Goal: Task Accomplishment & Management: Manage account settings

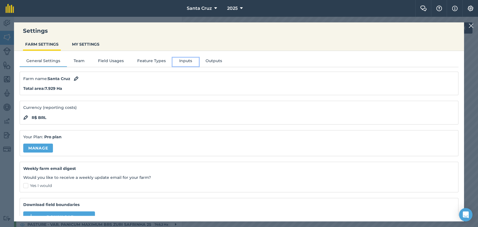
click at [174, 61] on button "Inputs" at bounding box center [186, 62] width 26 height 8
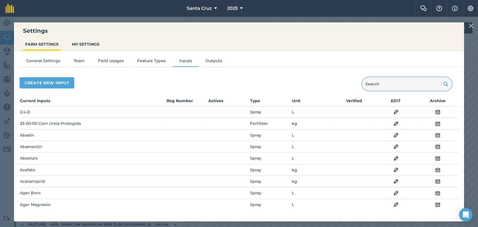
click at [380, 80] on input "text" at bounding box center [407, 83] width 90 height 13
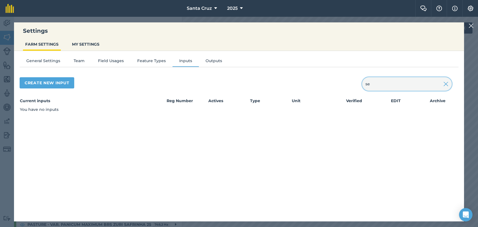
type input "s"
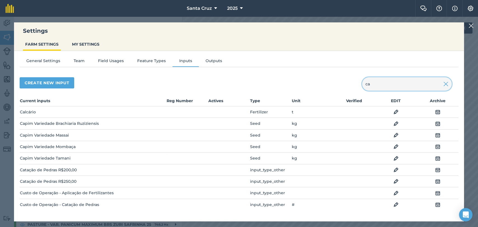
type input "c"
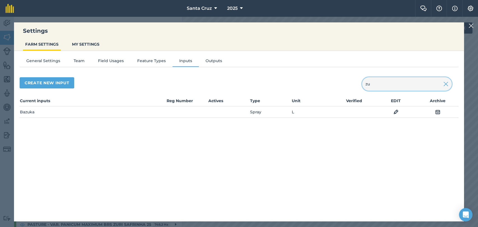
type input "z"
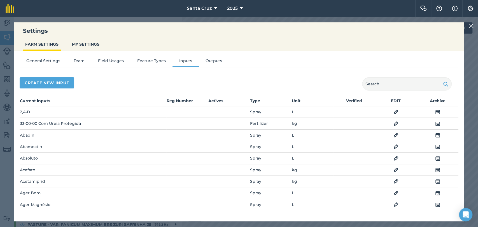
click at [277, 86] on div "Create new input" at bounding box center [239, 83] width 439 height 13
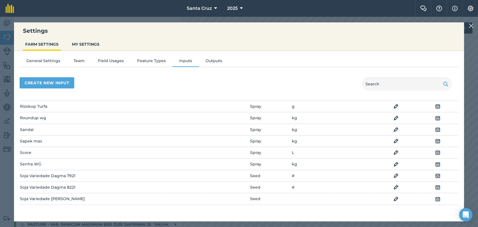
scroll to position [1418, 0]
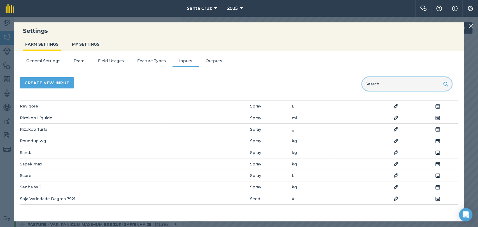
click at [388, 84] on input "text" at bounding box center [407, 83] width 90 height 13
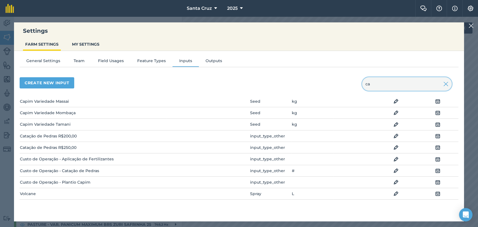
scroll to position [34, 0]
type input "ca"
click at [470, 26] on img at bounding box center [471, 25] width 5 height 7
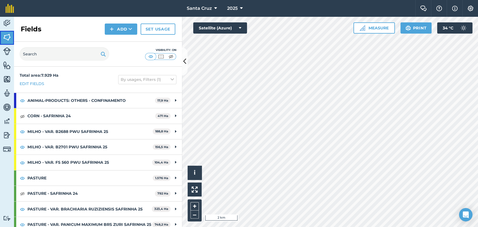
click at [8, 40] on img at bounding box center [7, 37] width 8 height 8
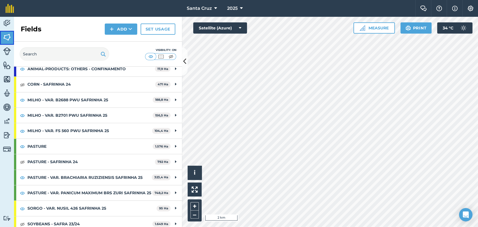
scroll to position [62, 0]
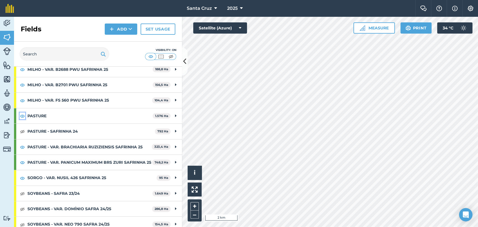
click at [21, 115] on img at bounding box center [22, 116] width 5 height 7
click at [23, 182] on img at bounding box center [22, 178] width 5 height 7
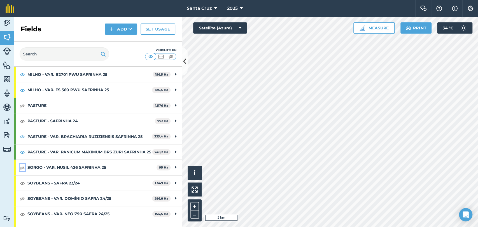
scroll to position [10, 0]
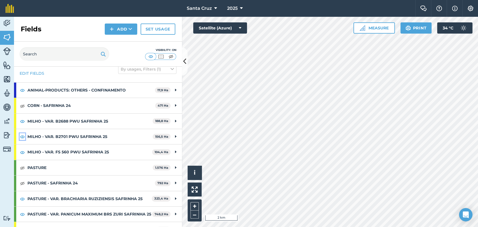
click at [22, 134] on img at bounding box center [22, 136] width 5 height 7
click at [20, 153] on img at bounding box center [22, 152] width 5 height 7
click at [21, 119] on img at bounding box center [22, 121] width 5 height 7
click at [23, 88] on img at bounding box center [22, 90] width 5 height 7
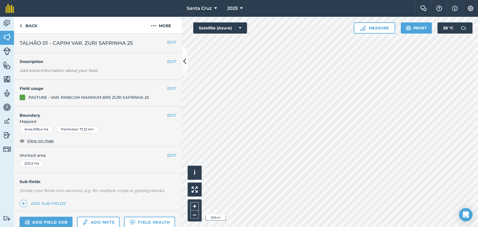
scroll to position [52, 0]
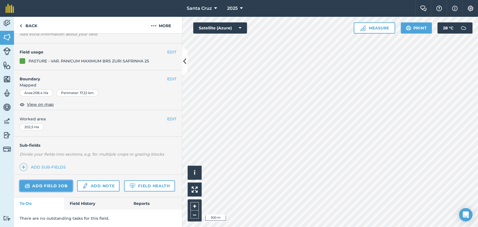
click at [44, 180] on link "Add field job" at bounding box center [46, 185] width 53 height 11
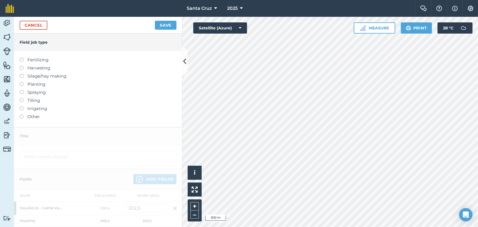
click at [22, 82] on label at bounding box center [24, 82] width 8 height 0
type input "Planting"
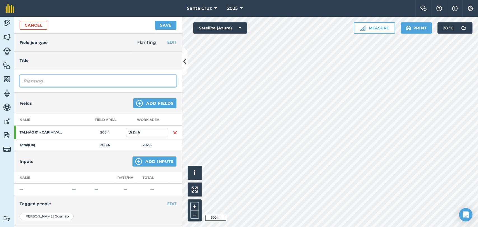
click at [49, 82] on input "Planting" at bounding box center [98, 81] width 157 height 12
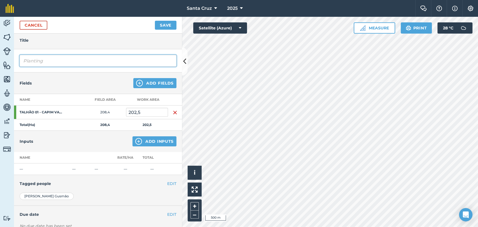
scroll to position [31, 0]
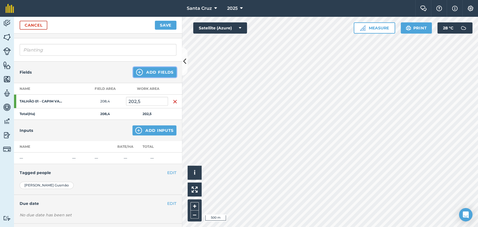
click at [154, 73] on button "Add Fields" at bounding box center [154, 72] width 43 height 10
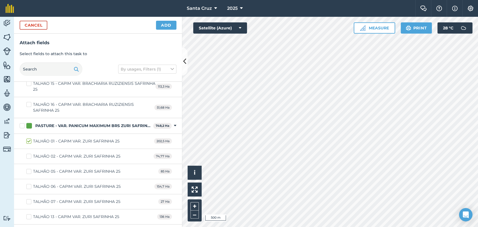
scroll to position [1859, 0]
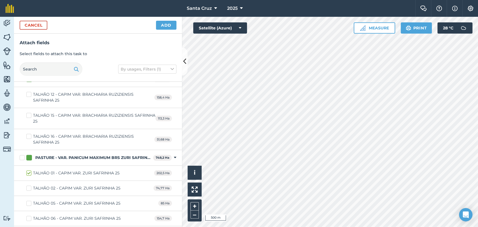
click at [20, 155] on label "PASTURE - VAR. PANICUM MAXIMUM BRS ZURI SAFRINHA 25" at bounding box center [85, 158] width 131 height 6
click at [20, 155] on input "PASTURE - VAR. PANICUM MAXIMUM BRS ZURI SAFRINHA 25" at bounding box center [22, 157] width 4 height 4
checkbox input "true"
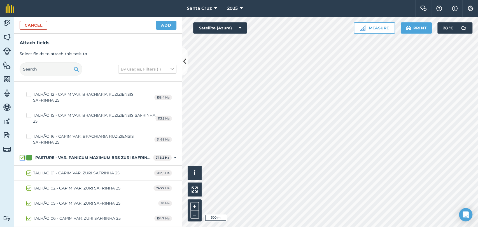
checkbox input "true"
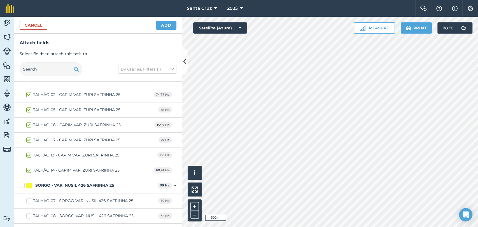
scroll to position [1921, 0]
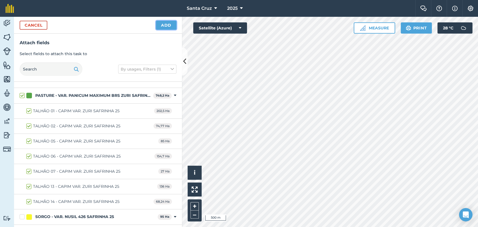
click at [163, 26] on button "Add" at bounding box center [166, 25] width 20 height 9
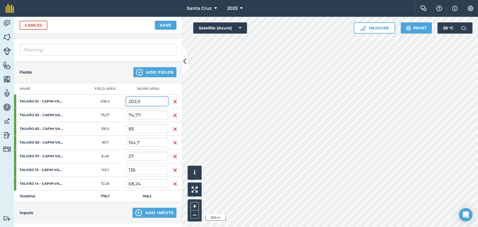
click at [145, 101] on input "202,5" at bounding box center [147, 101] width 42 height 9
click at [138, 155] on input "27" at bounding box center [147, 156] width 42 height 9
click at [139, 125] on input "85" at bounding box center [147, 128] width 42 height 9
click at [152, 98] on input "202,5" at bounding box center [147, 101] width 42 height 9
click at [71, 59] on div "Planting" at bounding box center [98, 49] width 168 height 23
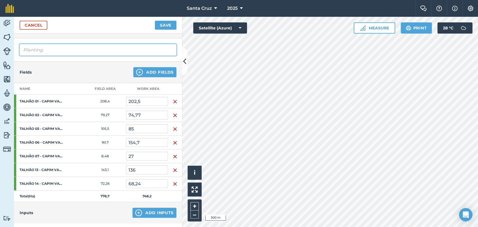
click at [71, 48] on input "Planting" at bounding box center [98, 50] width 157 height 12
type input "P"
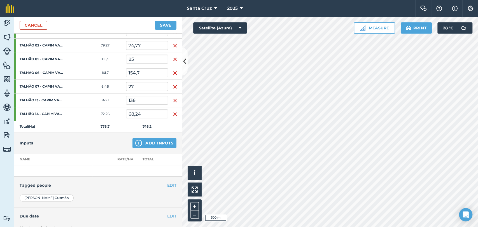
scroll to position [93, 0]
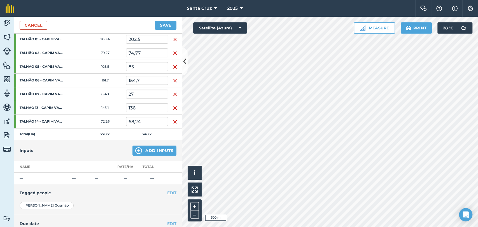
type input "PLANTIO DE CAPIM VAR. ZURI - [GEOGRAPHIC_DATA] 25"
click at [138, 147] on button "Add Inputs" at bounding box center [155, 151] width 44 height 10
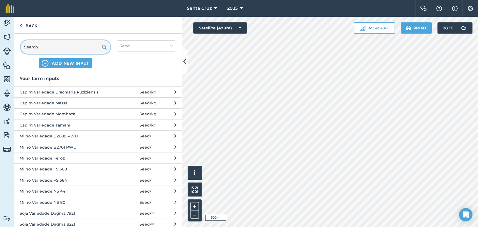
click at [64, 43] on input "text" at bounding box center [66, 46] width 90 height 13
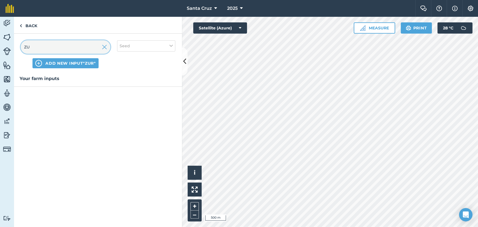
type input "Z"
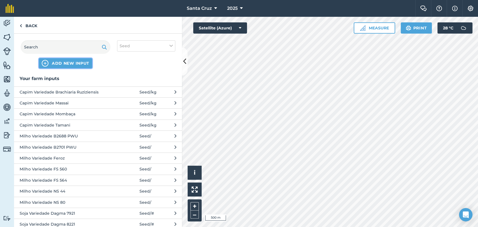
click at [72, 62] on span "ADD NEW INPUT" at bounding box center [71, 64] width 38 height 6
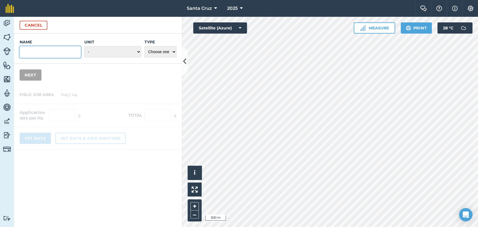
click at [45, 58] on input "Name" at bounding box center [50, 52] width 61 height 12
type input "Capim Variedade Zuri"
click at [126, 51] on select "- Grams/g Kilograms/kg Metric tonnes/t Millilitres/ml Litres/L Ounces/oz Pounds…" at bounding box center [112, 51] width 57 height 11
select select "KILOGRAMS"
click at [84, 46] on select "- Grams/g Kilograms/kg Metric tonnes/t Millilitres/ml Litres/L Ounces/oz Pounds…" at bounding box center [112, 51] width 57 height 11
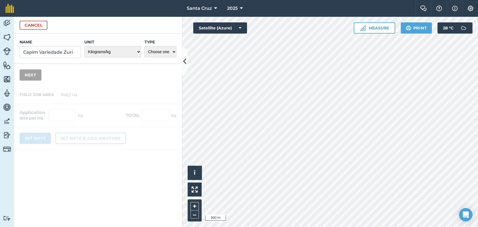
click at [161, 57] on div "Type Choose one Fertilizer Seed Spray Fuel Other" at bounding box center [161, 48] width 32 height 19
click at [162, 50] on select "Choose one Fertilizer Seed Spray Fuel Other" at bounding box center [161, 51] width 32 height 11
select select "SEED"
click at [145, 46] on select "Choose one Fertilizer Seed Spray Fuel Other" at bounding box center [161, 51] width 32 height 11
click at [32, 72] on button "Next" at bounding box center [31, 75] width 22 height 11
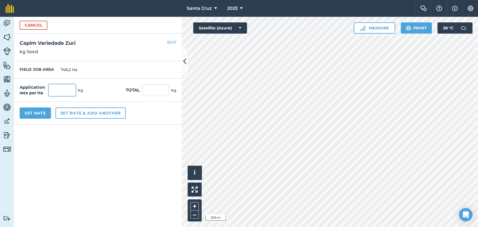
click at [57, 89] on input "text" at bounding box center [62, 90] width 27 height 12
type input "13"
type input "9.726,6"
click at [36, 109] on button "Set Rate" at bounding box center [35, 113] width 31 height 11
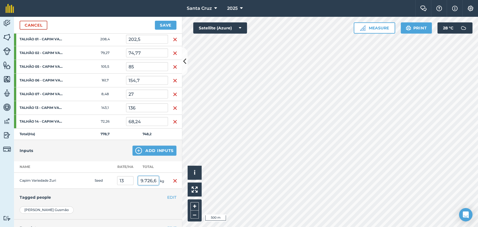
scroll to position [0, 3]
drag, startPoint x: 141, startPoint y: 182, endPoint x: 159, endPoint y: 180, distance: 17.8
click at [159, 180] on td "9.726,6 kg" at bounding box center [152, 181] width 32 height 16
click at [147, 179] on input "9.726,6" at bounding box center [148, 180] width 21 height 9
click at [151, 180] on input "9.726,6" at bounding box center [148, 180] width 21 height 9
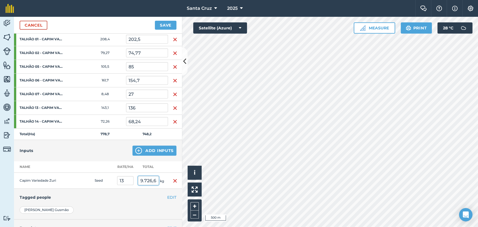
click at [154, 181] on input "9.726,6" at bounding box center [148, 180] width 21 height 9
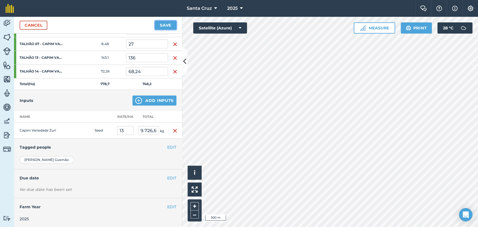
click at [168, 22] on button "Save" at bounding box center [166, 25] width 22 height 9
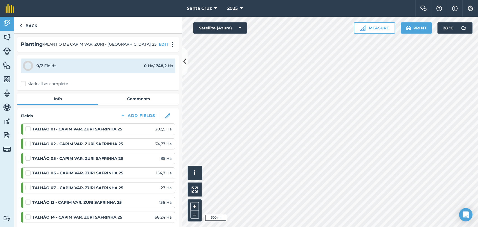
click at [22, 82] on label "Mark all as complete" at bounding box center [44, 84] width 47 height 6
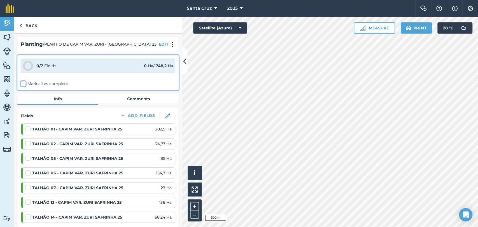
click at [22, 82] on input "Mark all as complete" at bounding box center [23, 83] width 4 height 4
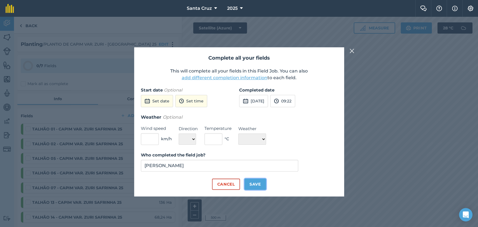
click at [251, 186] on button "Save" at bounding box center [256, 184] width 22 height 11
checkbox input "true"
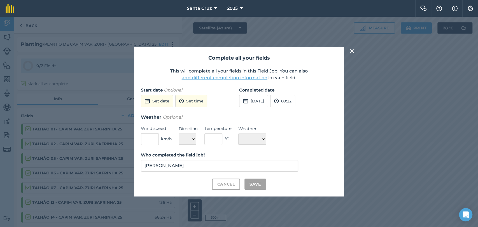
checkbox input "true"
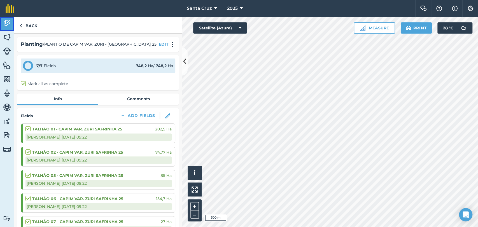
click at [7, 24] on img at bounding box center [7, 23] width 8 height 8
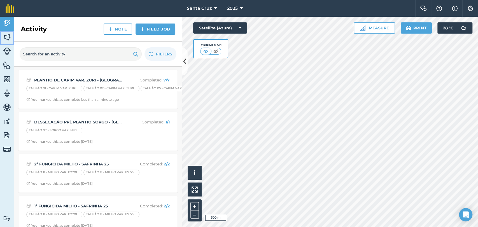
click at [4, 34] on img at bounding box center [7, 37] width 8 height 8
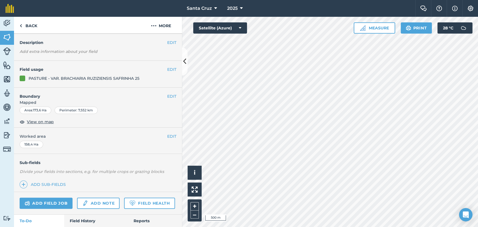
scroll to position [59, 0]
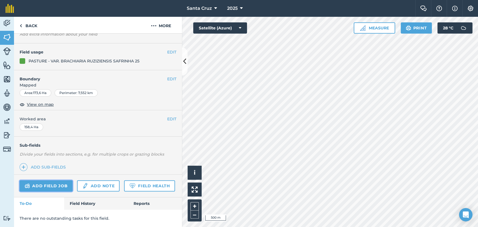
click at [47, 180] on link "Add field job" at bounding box center [46, 185] width 53 height 11
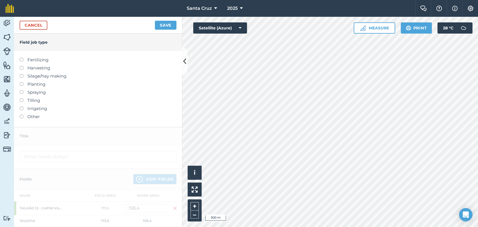
click at [21, 86] on label "Planting" at bounding box center [98, 84] width 157 height 7
type input "Planting"
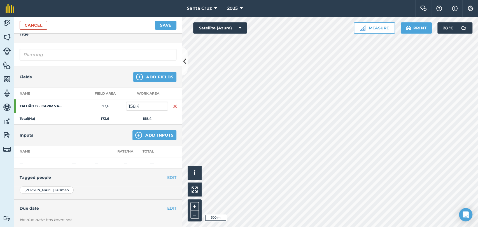
scroll to position [57, 0]
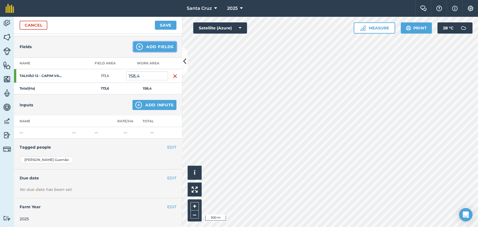
click at [141, 47] on button "Add Fields" at bounding box center [154, 47] width 43 height 10
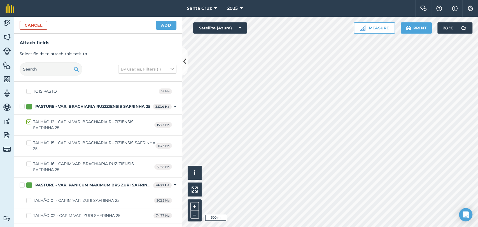
scroll to position [1821, 0]
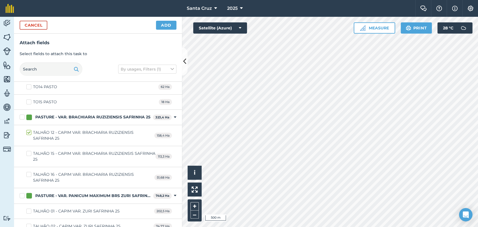
click at [23, 114] on label "PASTURE - VAR. BRACHIARIA RUZIZIENSIS SAFRINHA 25" at bounding box center [85, 117] width 131 height 6
click at [23, 114] on input "PASTURE - VAR. BRACHIARIA RUZIZIENSIS SAFRINHA 25" at bounding box center [22, 116] width 4 height 4
checkbox input "true"
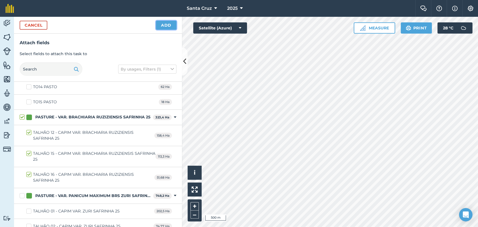
click at [163, 27] on button "Add" at bounding box center [166, 25] width 20 height 9
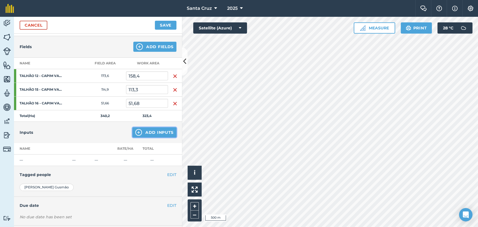
click at [143, 132] on button "Add Inputs" at bounding box center [155, 133] width 44 height 10
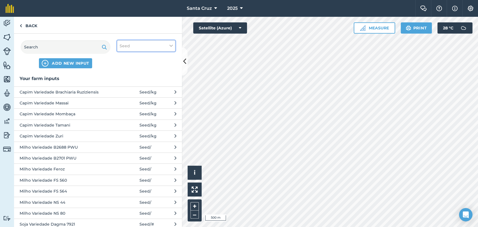
click at [129, 47] on span "Seed" at bounding box center [125, 46] width 10 height 6
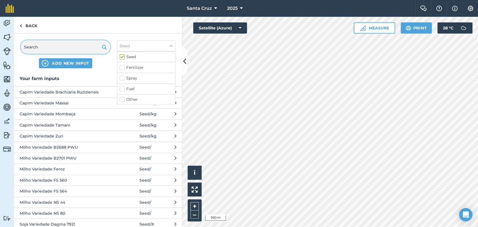
click at [77, 49] on input "text" at bounding box center [66, 46] width 90 height 13
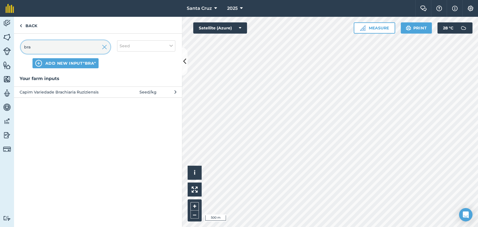
type input "bra"
click at [84, 90] on span "Capim Variedade Brachiaria Ruziziensis" at bounding box center [66, 92] width 92 height 6
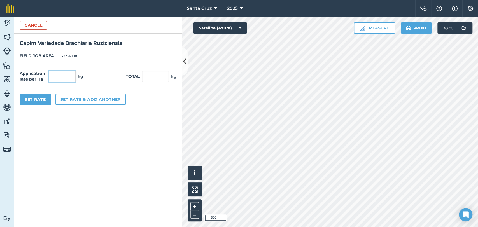
click at [67, 77] on input "text" at bounding box center [62, 77] width 27 height 12
type input "8"
type input "2.587,2"
click at [34, 95] on button "Set Rate" at bounding box center [35, 99] width 31 height 11
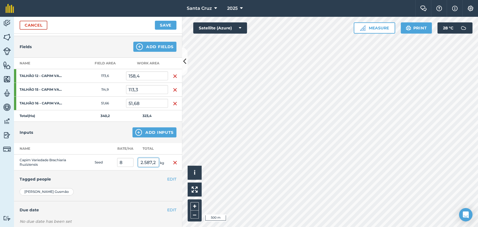
scroll to position [0, 3]
drag, startPoint x: 141, startPoint y: 161, endPoint x: 157, endPoint y: 162, distance: 16.0
click at [157, 162] on td "2.587,2 kg" at bounding box center [152, 163] width 32 height 16
click at [154, 163] on input "2.587,2" at bounding box center [148, 162] width 21 height 9
drag, startPoint x: 141, startPoint y: 163, endPoint x: 154, endPoint y: 164, distance: 12.9
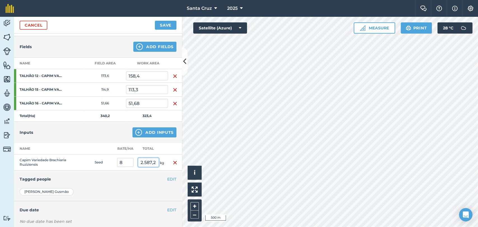
click at [154, 164] on input "2.587,2" at bounding box center [148, 162] width 21 height 9
click at [110, 126] on div "Inputs Add Inputs" at bounding box center [98, 132] width 168 height 21
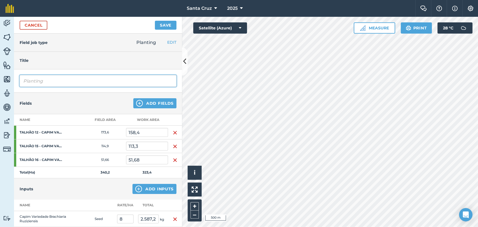
click at [66, 82] on input "Planting" at bounding box center [98, 81] width 157 height 12
type input "P"
type input "PLANTIO DE CAPIM VAR. BRACHIARIA RUZIZIENSIS - SAFRINHA 25"
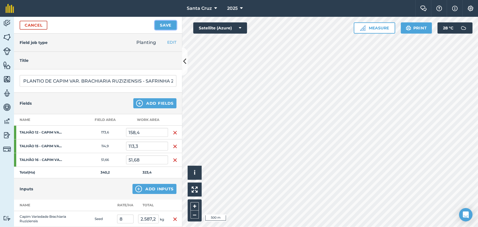
click at [168, 25] on button "Save" at bounding box center [166, 25] width 22 height 9
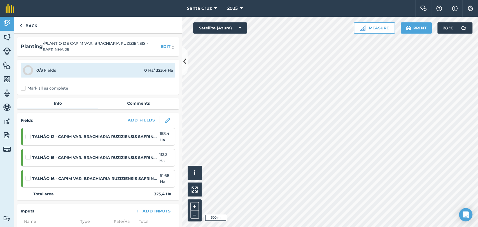
click at [22, 87] on label "Mark all as complete" at bounding box center [44, 88] width 47 height 6
click at [22, 87] on input "Mark all as complete" at bounding box center [23, 87] width 4 height 4
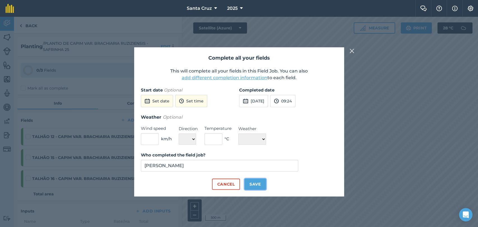
click at [259, 184] on button "Save" at bounding box center [256, 184] width 22 height 11
checkbox input "true"
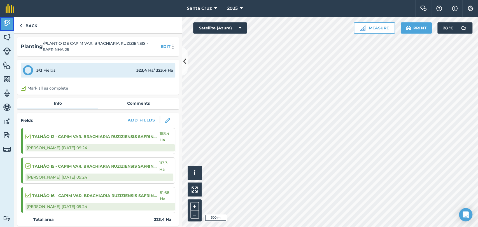
click at [4, 20] on img at bounding box center [7, 23] width 8 height 8
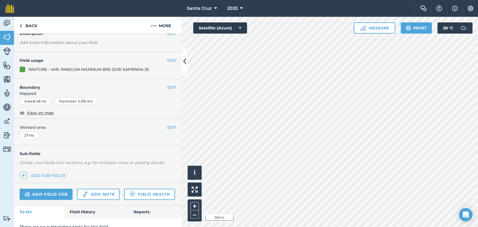
scroll to position [52, 0]
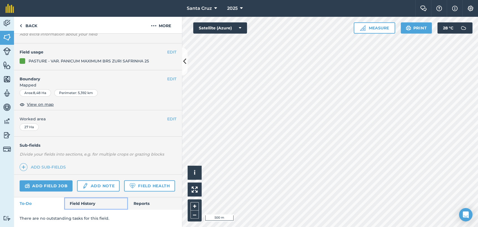
click at [77, 203] on link "Field History" at bounding box center [96, 204] width 64 height 12
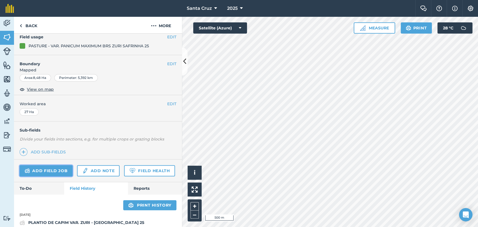
click at [53, 171] on link "Add field job" at bounding box center [46, 170] width 53 height 11
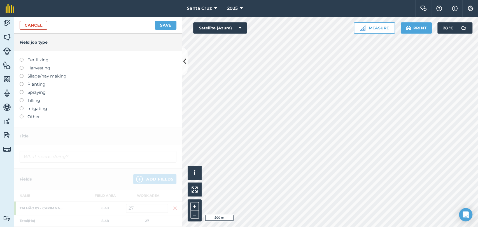
click at [24, 57] on div at bounding box center [24, 57] width 8 height 1
click at [24, 61] on label "Fertilizing" at bounding box center [98, 60] width 157 height 7
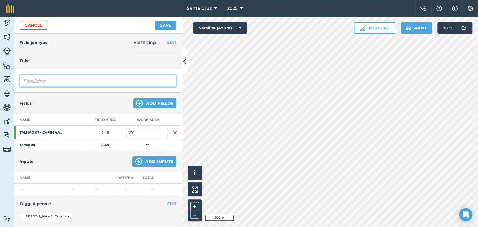
click at [63, 81] on input "Fertilizing" at bounding box center [98, 81] width 157 height 12
type input "F"
drag, startPoint x: 101, startPoint y: 79, endPoint x: 105, endPoint y: 84, distance: 7.0
click at [101, 79] on input "APLICAÇÃO DE SULFATO DE AMONIO" at bounding box center [98, 81] width 157 height 12
click at [100, 82] on input "APLICAÇÃO DE SULFATO DE AMôNIO" at bounding box center [98, 81] width 157 height 12
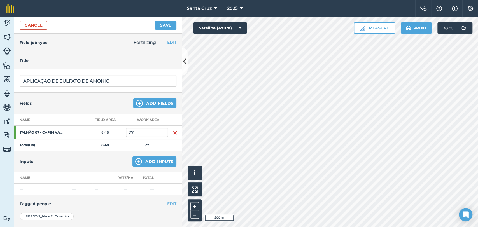
click at [121, 72] on div "APLICAÇÃO DE SULFATO DE AMÔNIO" at bounding box center [98, 81] width 168 height 23
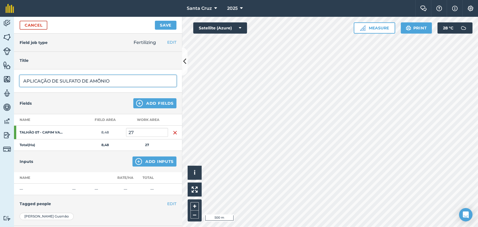
click at [116, 79] on input "APLICAÇÃO DE SULFATO DE AMÔNIO" at bounding box center [98, 81] width 157 height 12
drag, startPoint x: 23, startPoint y: 79, endPoint x: 165, endPoint y: 85, distance: 142.2
click at [164, 85] on input "APLICAÇÃO DE SULFATO DE AMÔNIO - SAFRINHA 25" at bounding box center [98, 81] width 157 height 12
type input "APLICAÇÃO DE SULFATO DE AMÔNIO - SAFRINHA 25"
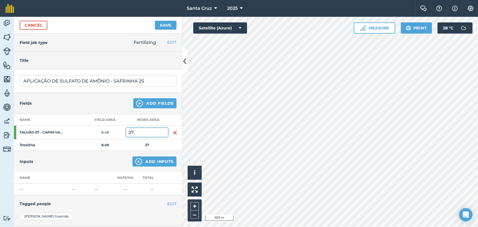
click at [142, 134] on input "27" at bounding box center [147, 132] width 42 height 9
click at [139, 132] on input "27" at bounding box center [147, 132] width 42 height 9
type input "2"
type input "31"
click at [149, 163] on button "Add Inputs" at bounding box center [155, 162] width 44 height 10
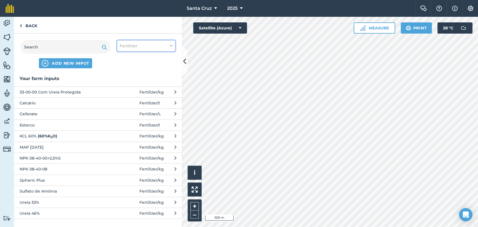
click at [128, 48] on span "Fertilizer" at bounding box center [129, 46] width 18 height 6
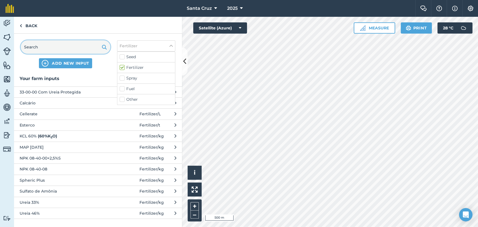
click at [92, 48] on input "text" at bounding box center [66, 46] width 90 height 13
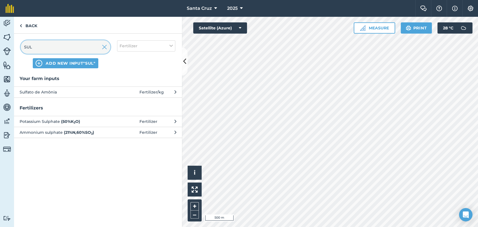
type input "SUL"
click at [63, 92] on span "Sulfato de Amônia" at bounding box center [66, 92] width 92 height 6
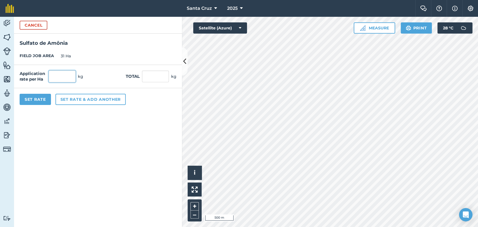
click at [63, 82] on input "text" at bounding box center [62, 77] width 27 height 12
click at [159, 76] on input "text" at bounding box center [155, 77] width 27 height 12
type input "6000"
type input "193,548"
type input "6.000"
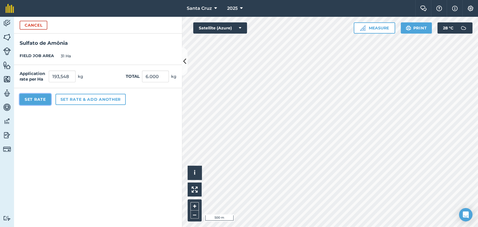
click at [45, 101] on button "Set Rate" at bounding box center [35, 99] width 31 height 11
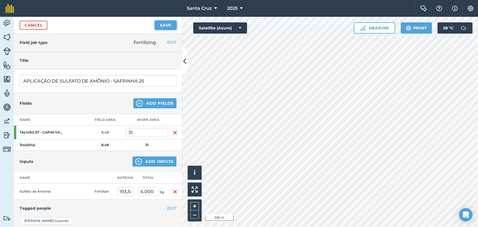
click at [165, 27] on button "Save" at bounding box center [166, 25] width 22 height 9
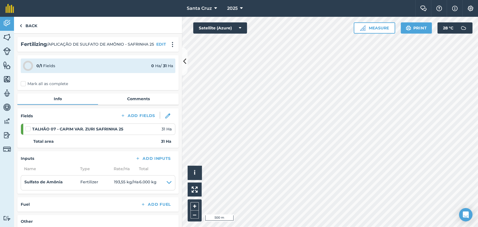
click at [23, 87] on label "Mark all as complete" at bounding box center [44, 84] width 47 height 6
click at [23, 85] on input "Mark all as complete" at bounding box center [23, 83] width 4 height 4
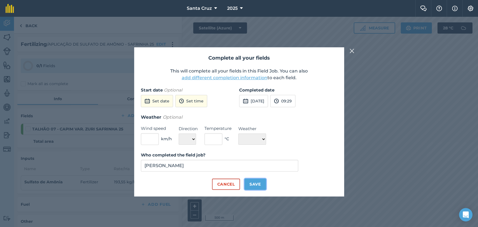
click at [254, 182] on button "Save" at bounding box center [256, 184] width 22 height 11
checkbox input "true"
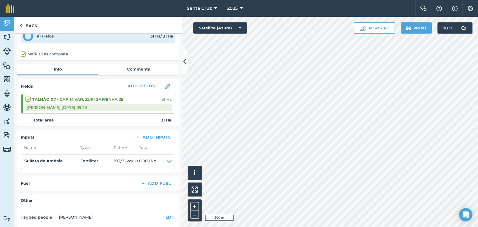
scroll to position [77, 0]
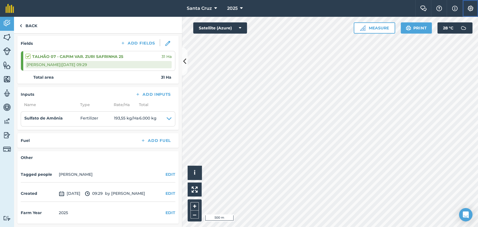
click at [475, 12] on button "Settings" at bounding box center [471, 8] width 16 height 17
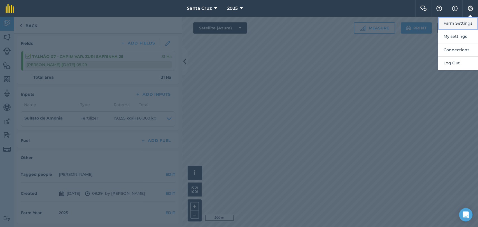
click at [442, 24] on button "Farm Settings" at bounding box center [458, 23] width 40 height 13
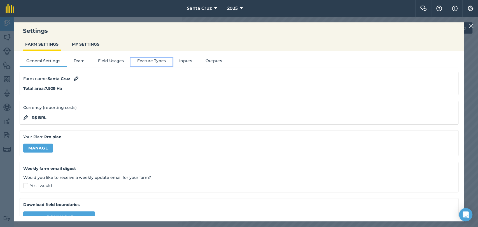
click at [163, 61] on button "Feature Types" at bounding box center [152, 62] width 42 height 8
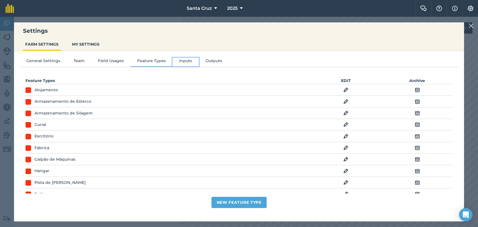
click at [180, 61] on button "Inputs" at bounding box center [186, 62] width 26 height 8
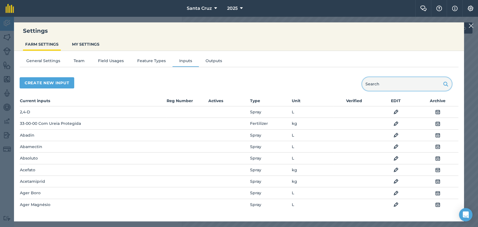
click at [377, 83] on input "text" at bounding box center [407, 83] width 90 height 13
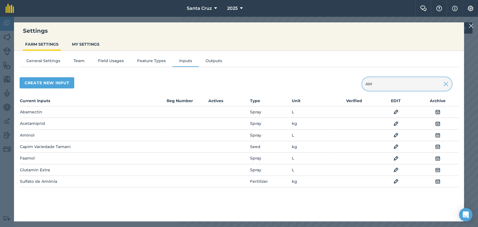
type input "A"
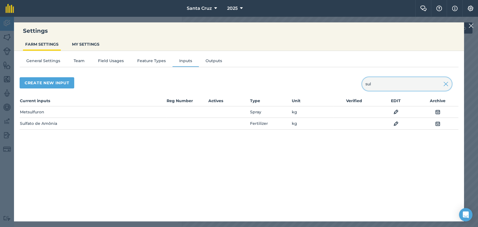
type input "sul"
click at [397, 123] on img at bounding box center [396, 124] width 5 height 7
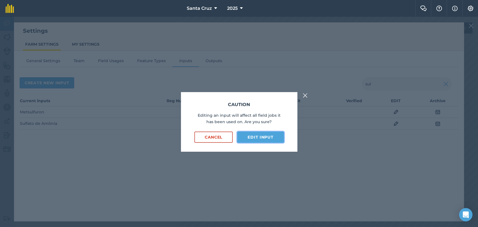
click at [261, 136] on button "Edit input" at bounding box center [260, 137] width 47 height 11
select select "KILOGRAMS"
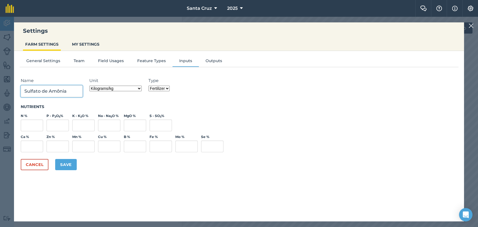
click at [76, 91] on input "Sulfato de Amônia" at bounding box center [52, 91] width 62 height 12
type input "Sulfato de Amônio"
click at [71, 163] on button "Save" at bounding box center [66, 164] width 22 height 11
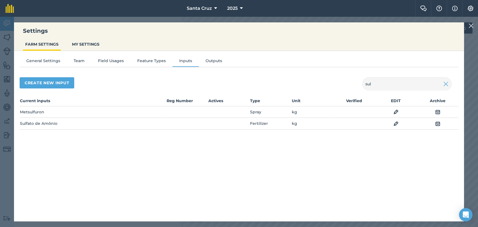
click at [470, 25] on img at bounding box center [471, 25] width 5 height 7
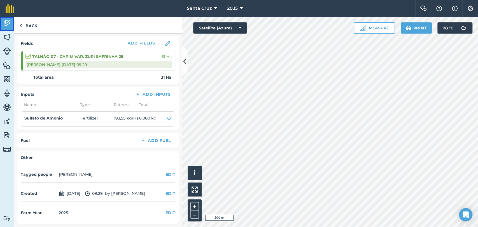
click at [3, 26] on link "Activity" at bounding box center [7, 24] width 14 height 14
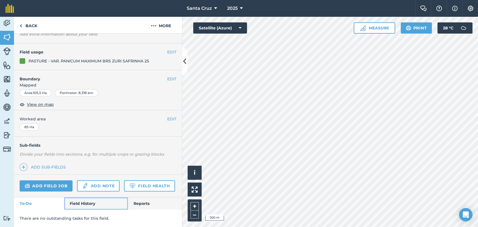
click at [85, 200] on link "Field History" at bounding box center [96, 204] width 64 height 12
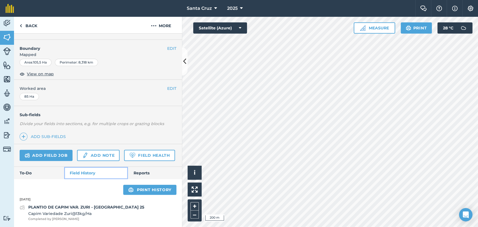
scroll to position [82, 0]
click at [49, 150] on link "Add field job" at bounding box center [46, 155] width 53 height 11
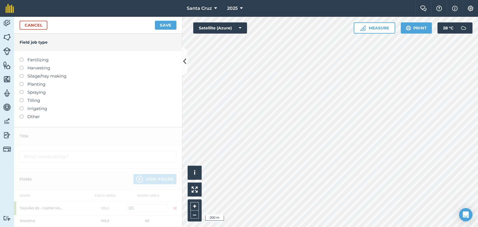
click at [21, 58] on label at bounding box center [24, 58] width 8 height 0
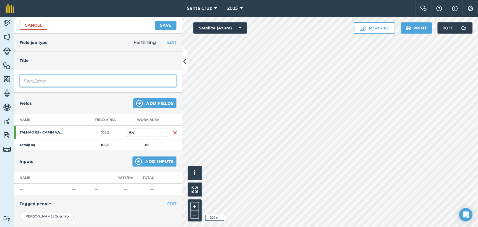
click at [57, 78] on input "Fertilizing" at bounding box center [98, 81] width 157 height 12
type input "F"
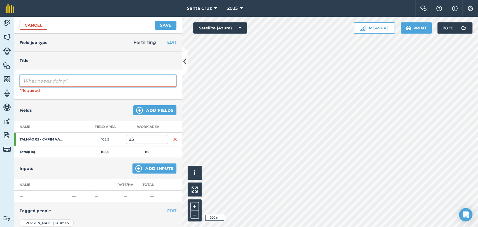
paste input "APLICAÇÃO DE SULFATO DE AMÔNIO - SAFRINHA 25"
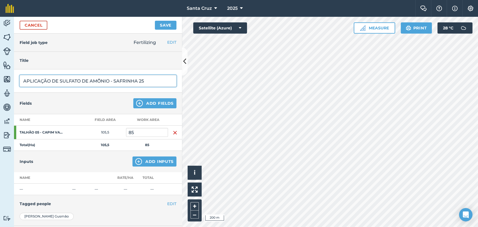
type input "APLICAÇÃO DE SULFATO DE AMÔNIO - SAFRINHA 25"
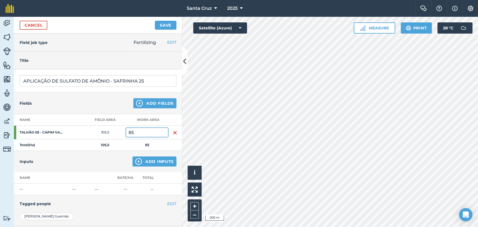
click at [139, 129] on input "85" at bounding box center [147, 132] width 42 height 9
type input "8"
type input "95"
click at [147, 161] on button "Add Inputs" at bounding box center [155, 162] width 44 height 10
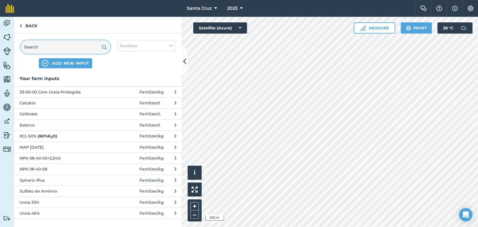
click at [82, 43] on input "text" at bounding box center [66, 46] width 90 height 13
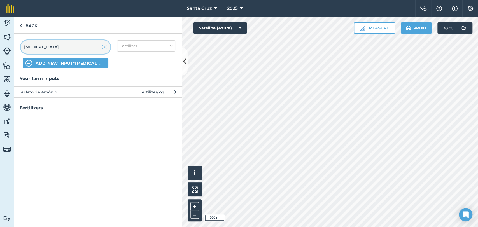
type input "[MEDICAL_DATA]"
click at [81, 94] on span "Sulfato de Amônio" at bounding box center [66, 92] width 92 height 6
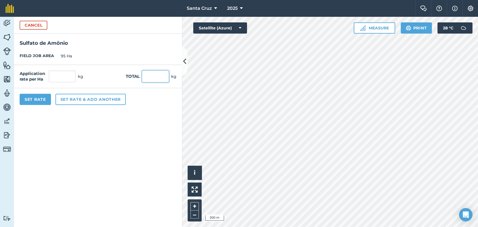
click at [165, 76] on input "text" at bounding box center [155, 77] width 27 height 12
type input "19000"
type input "200"
type input "19.000"
click at [72, 78] on input "200" at bounding box center [62, 77] width 27 height 12
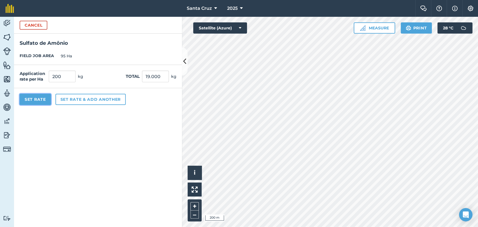
click at [44, 99] on button "Set Rate" at bounding box center [35, 99] width 31 height 11
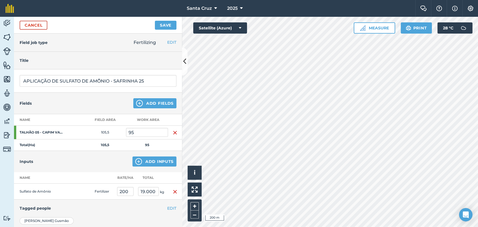
click at [155, 30] on div "Cancel Save" at bounding box center [98, 25] width 168 height 17
click at [161, 27] on button "Save" at bounding box center [166, 25] width 22 height 9
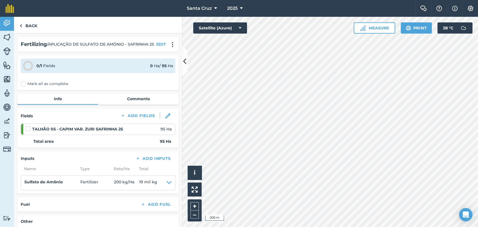
click at [26, 87] on label "Mark all as complete" at bounding box center [44, 84] width 47 height 6
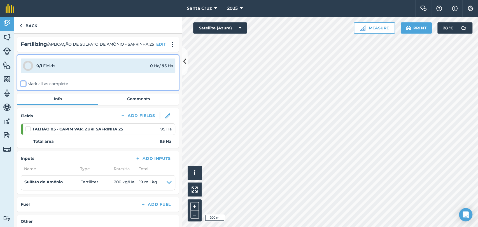
click at [24, 85] on input "Mark all as complete" at bounding box center [23, 83] width 4 height 4
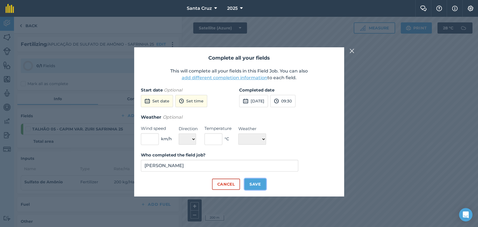
click at [250, 183] on button "Save" at bounding box center [256, 184] width 22 height 11
checkbox input "true"
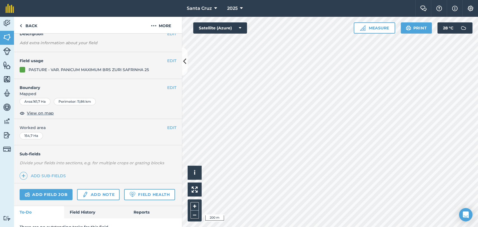
scroll to position [52, 0]
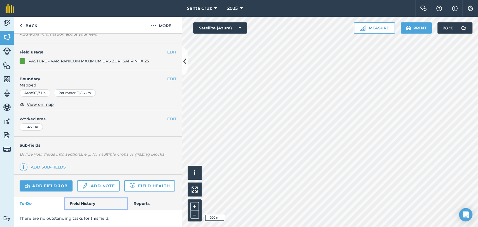
click at [85, 200] on link "Field History" at bounding box center [96, 204] width 64 height 12
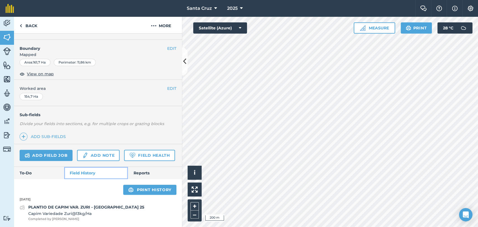
scroll to position [82, 0]
click at [39, 150] on link "Add field job" at bounding box center [46, 155] width 53 height 11
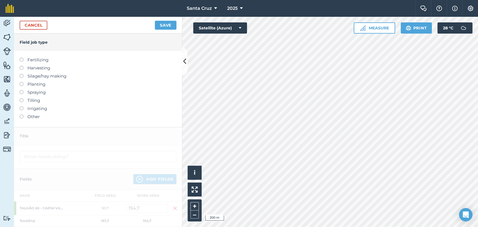
click at [20, 58] on label at bounding box center [24, 58] width 8 height 0
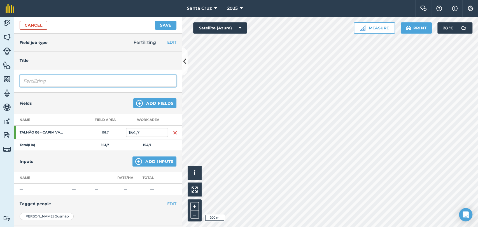
click at [58, 81] on input "Fertilizing" at bounding box center [98, 81] width 157 height 12
type input "F"
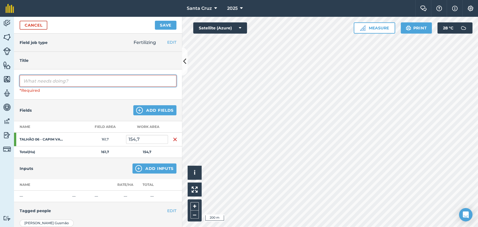
paste input "APLICAÇÃO DE SULFATO DE AMÔNIO - SAFRINHA 25"
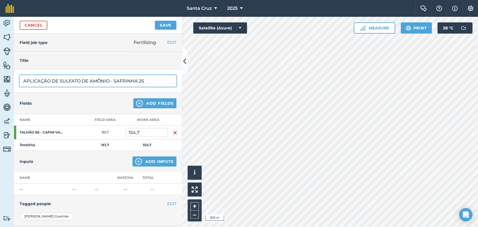
type input "APLICAÇÃO DE SULFATO DE AMÔNIO - SAFRINHA 25"
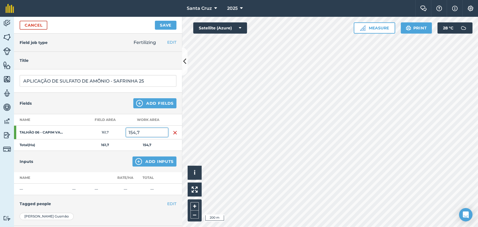
click at [145, 131] on input "154,7" at bounding box center [147, 132] width 42 height 9
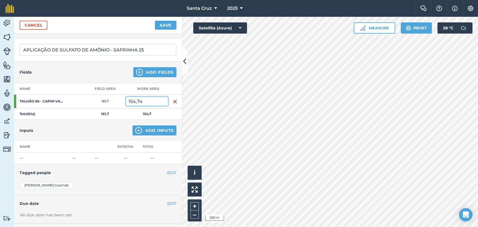
type input "154,74"
click at [137, 132] on img at bounding box center [138, 130] width 7 height 7
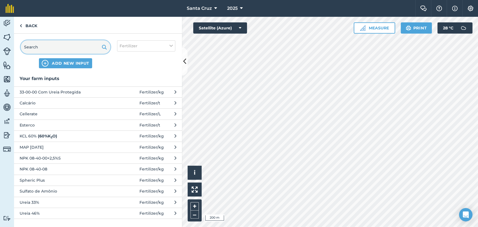
click at [64, 45] on input "text" at bounding box center [66, 46] width 90 height 13
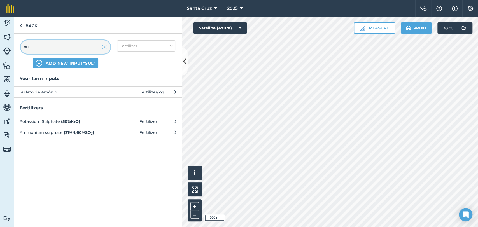
type input "sul"
click at [70, 94] on span "Sulfato de Amônio" at bounding box center [66, 92] width 92 height 6
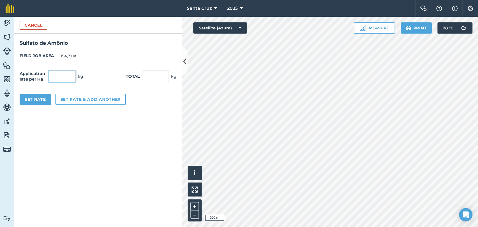
click at [71, 75] on input "text" at bounding box center [62, 77] width 27 height 12
click at [165, 85] on div "Application rate per Ha kg Total kg" at bounding box center [98, 76] width 168 height 23
click at [163, 80] on input "text" at bounding box center [155, 77] width 27 height 12
type input "31000"
type input "200,388"
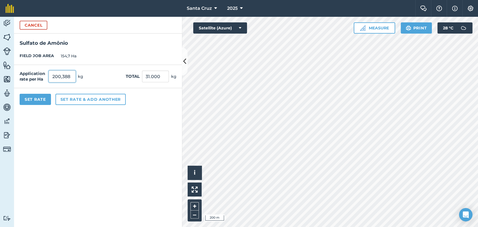
click at [69, 72] on input "200,388" at bounding box center [62, 77] width 27 height 12
drag, startPoint x: 162, startPoint y: 75, endPoint x: 174, endPoint y: 79, distance: 12.5
click at [174, 78] on div "Total 31.000,024 kg" at bounding box center [151, 77] width 51 height 12
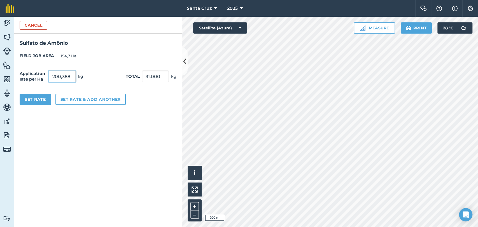
click at [69, 77] on input "200,388" at bounding box center [62, 77] width 27 height 12
drag, startPoint x: 159, startPoint y: 76, endPoint x: 170, endPoint y: 77, distance: 10.7
click at [170, 77] on div "Total 31.000,024 kg" at bounding box center [151, 77] width 51 height 12
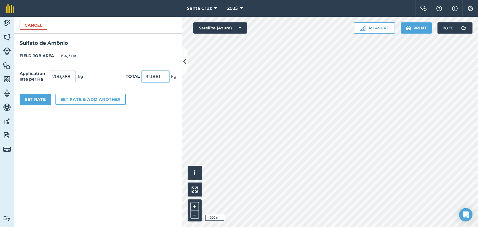
type input "31.000"
click at [34, 101] on button "Set Rate" at bounding box center [35, 99] width 31 height 11
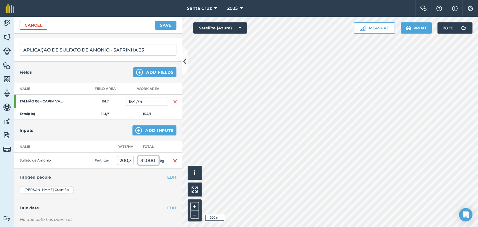
scroll to position [0, 2]
drag, startPoint x: 148, startPoint y: 160, endPoint x: 166, endPoint y: 164, distance: 18.6
click at [166, 164] on tr "Sulfato de Amônio Fertilizer 200,388 31.000 kg" at bounding box center [98, 161] width 168 height 16
click at [148, 161] on input "31.000" at bounding box center [148, 160] width 21 height 9
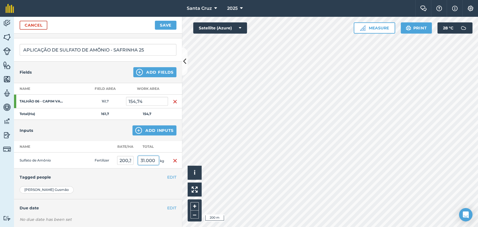
drag, startPoint x: 148, startPoint y: 160, endPoint x: 140, endPoint y: 161, distance: 8.5
click at [140, 161] on input "31.000" at bounding box center [148, 160] width 21 height 9
drag, startPoint x: 126, startPoint y: 159, endPoint x: 137, endPoint y: 160, distance: 11.5
click at [137, 160] on tr "Sulfato de Amônio Fertilizer 200,388 31.000 kg" at bounding box center [98, 161] width 168 height 16
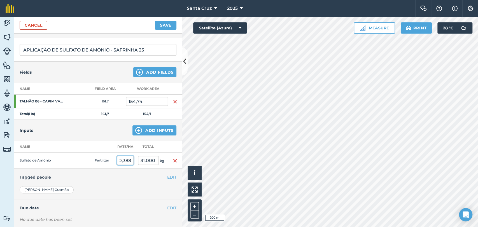
click at [130, 160] on input "200,388" at bounding box center [125, 160] width 17 height 9
type input "31.000,024"
click at [152, 101] on input "154,74" at bounding box center [147, 101] width 42 height 9
click at [131, 161] on input "200,388" at bounding box center [125, 160] width 17 height 9
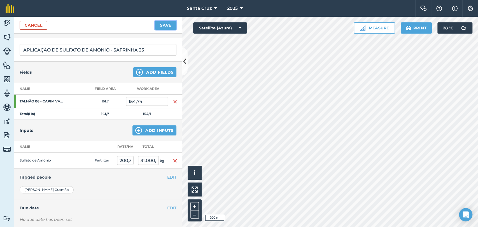
click at [159, 26] on button "Save" at bounding box center [166, 25] width 22 height 9
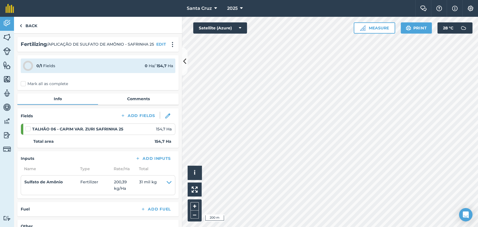
click at [25, 86] on label "Mark all as complete" at bounding box center [44, 84] width 47 height 6
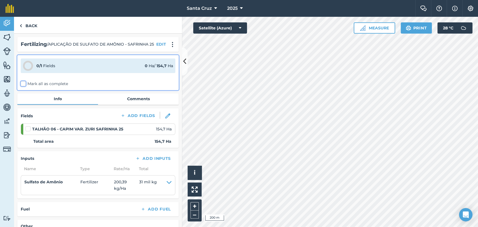
click at [24, 85] on input "Mark all as complete" at bounding box center [23, 83] width 4 height 4
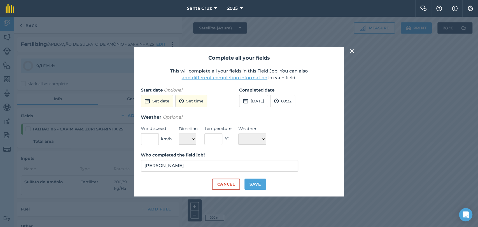
click at [267, 183] on div "Cancel Save" at bounding box center [239, 184] width 197 height 11
click at [261, 185] on button "Save" at bounding box center [256, 184] width 22 height 11
checkbox input "true"
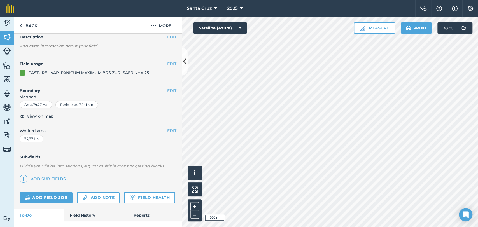
scroll to position [52, 0]
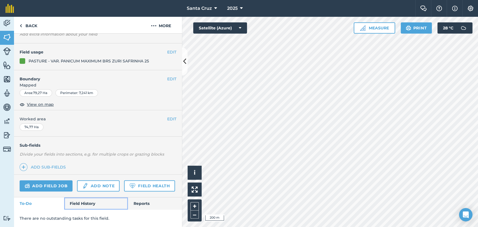
click at [80, 198] on link "Field History" at bounding box center [96, 204] width 64 height 12
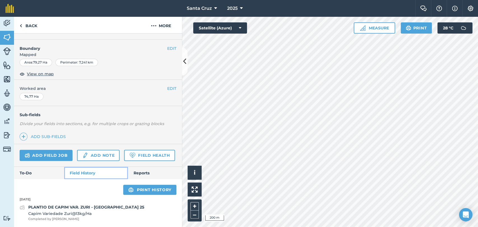
scroll to position [82, 0]
click at [38, 150] on link "Add field job" at bounding box center [46, 155] width 53 height 11
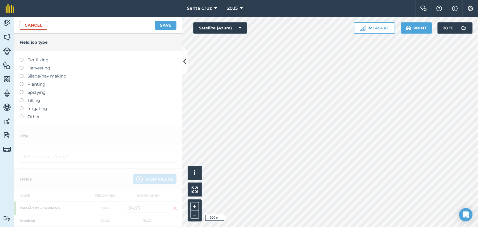
click at [22, 58] on label at bounding box center [24, 58] width 8 height 0
type input "Fertilizing"
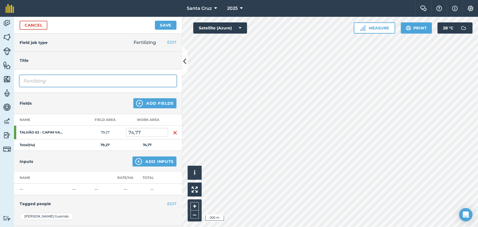
click at [82, 80] on input "Fertilizing" at bounding box center [98, 81] width 157 height 12
drag, startPoint x: 72, startPoint y: 83, endPoint x: 9, endPoint y: 74, distance: 63.9
click at [6, 83] on div "Activity Fields Livestock Features Maps Team Vehicles Data Reporting Billing Tu…" at bounding box center [239, 122] width 478 height 210
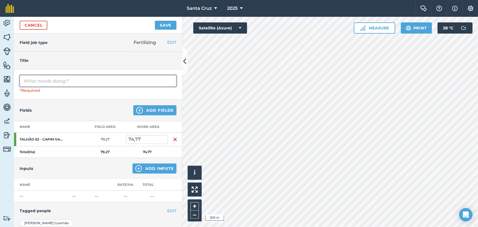
paste input "APLICAÇÃO DE SULFATO DE AMÔNIO - SAFRINHA 25"
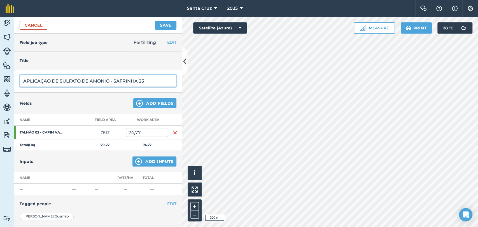
type input "APLICAÇÃO DE SULFATO DE AMÔNIO - SAFRINHA 25"
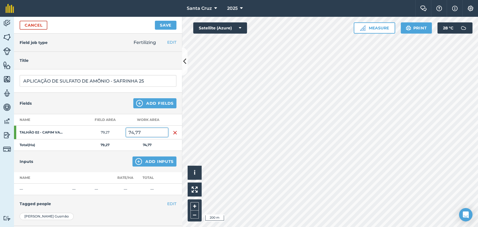
click at [157, 131] on input "74,77" at bounding box center [147, 132] width 42 height 9
click at [142, 160] on button "Add Inputs" at bounding box center [155, 162] width 44 height 10
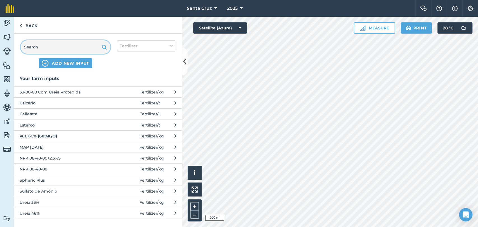
click at [81, 48] on input "text" at bounding box center [66, 46] width 90 height 13
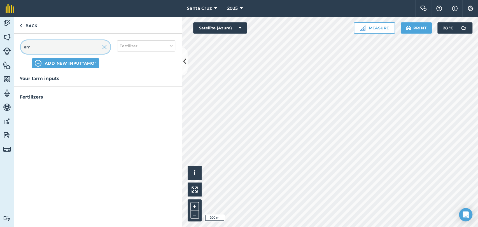
type input "a"
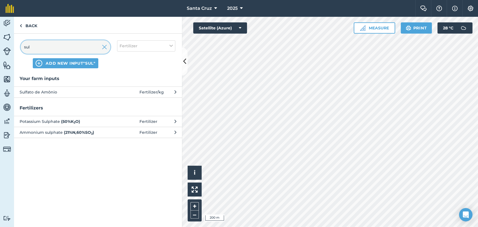
type input "sul"
click at [113, 91] on button "Sulfato de Amônio Fertilizer / kg" at bounding box center [98, 92] width 168 height 11
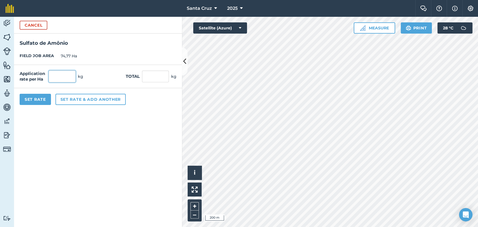
click at [73, 73] on input "text" at bounding box center [62, 77] width 27 height 12
click at [169, 75] on input "text" at bounding box center [155, 77] width 27 height 12
type input "15500"
type input "207,302"
click at [65, 77] on input "207,302" at bounding box center [62, 77] width 27 height 12
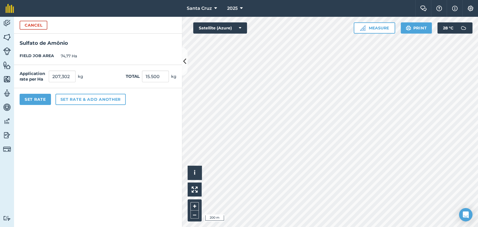
type input "15.499,971"
click at [44, 101] on button "Set Rate" at bounding box center [35, 99] width 31 height 11
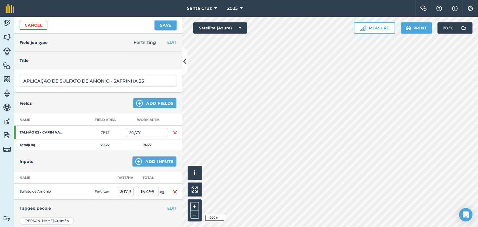
click at [164, 26] on button "Save" at bounding box center [166, 25] width 22 height 9
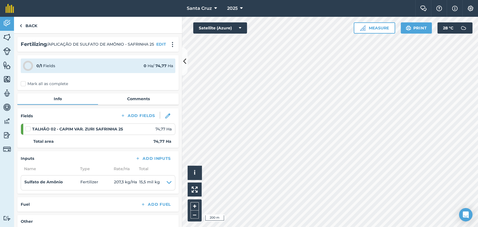
click at [25, 90] on div "0 / 1 Fields 0 Ha / 74,77 [PERSON_NAME] all as complete" at bounding box center [97, 72] width 161 height 35
click at [25, 87] on label "Mark all as complete" at bounding box center [44, 84] width 47 height 6
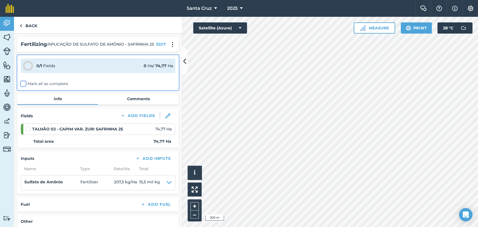
click at [24, 85] on input "Mark all as complete" at bounding box center [23, 83] width 4 height 4
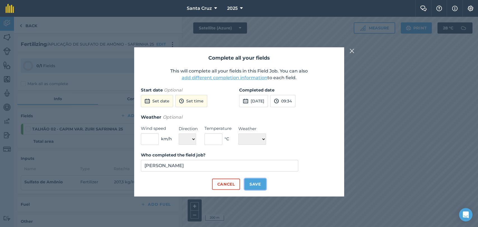
click at [261, 184] on button "Save" at bounding box center [256, 184] width 22 height 11
checkbox input "true"
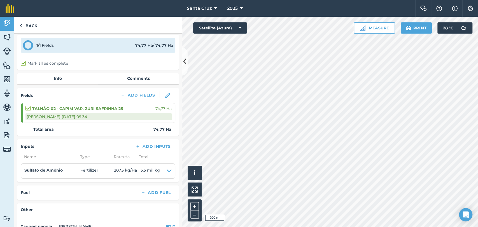
scroll to position [14, 0]
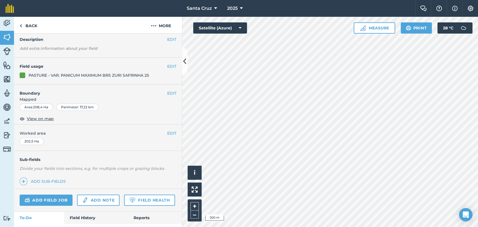
scroll to position [52, 0]
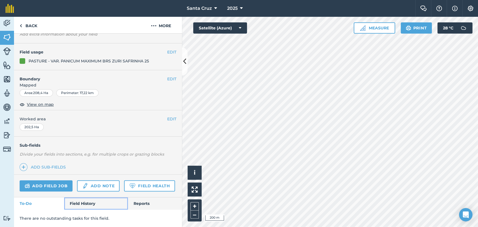
click at [78, 201] on link "Field History" at bounding box center [96, 204] width 64 height 12
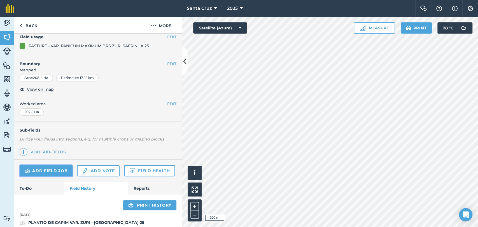
click at [49, 175] on link "Add field job" at bounding box center [46, 170] width 53 height 11
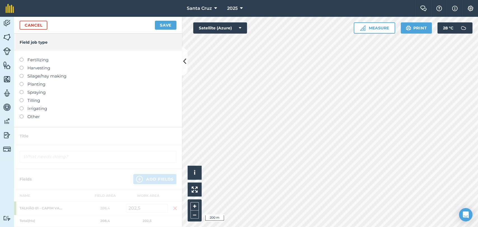
click at [24, 60] on label "Fertilizing" at bounding box center [98, 60] width 157 height 7
type input "Fertilizing"
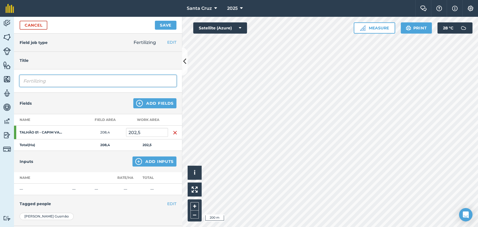
drag, startPoint x: 60, startPoint y: 81, endPoint x: 18, endPoint y: 87, distance: 42.2
click at [17, 88] on div "Fertilizing" at bounding box center [98, 81] width 168 height 23
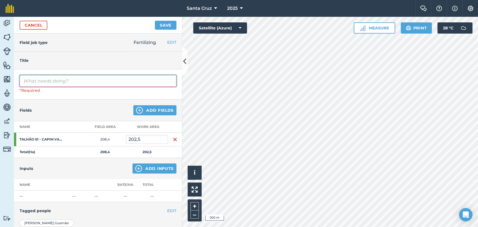
paste input "APLICAÇÃO DE SULFATO DE AMÔNIO - SAFRINHA 25"
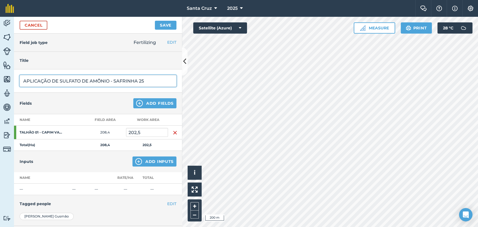
type input "APLICAÇÃO DE SULFATO DE AMÔNIO - SAFRINHA 25"
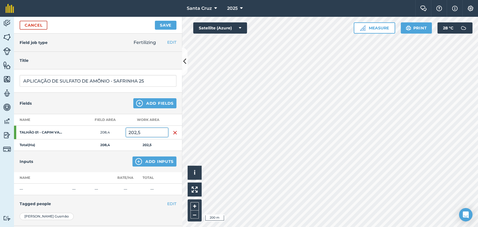
click at [155, 131] on input "202,5" at bounding box center [147, 132] width 42 height 9
type input "202,42"
click at [149, 160] on button "Add Inputs" at bounding box center [155, 162] width 44 height 10
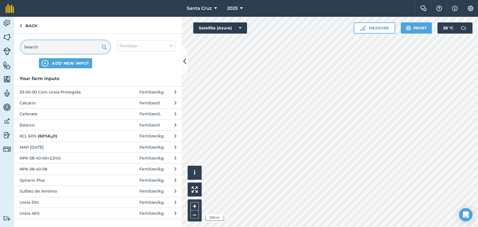
click at [75, 49] on input "text" at bounding box center [66, 46] width 90 height 13
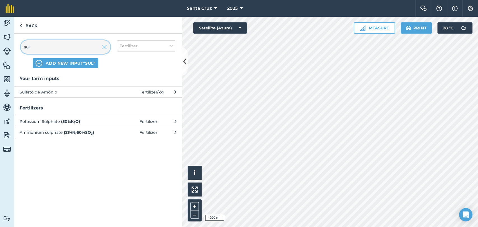
type input "sul"
click at [76, 89] on span "Sulfato de Amônio" at bounding box center [66, 92] width 92 height 6
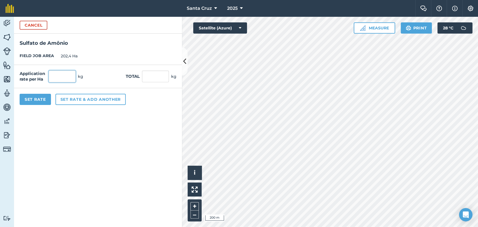
click at [63, 79] on input "text" at bounding box center [62, 77] width 27 height 12
click at [166, 78] on input "text" at bounding box center [155, 77] width 27 height 12
type input "39000"
type input "192,688"
click at [70, 77] on input "192,688" at bounding box center [62, 77] width 27 height 12
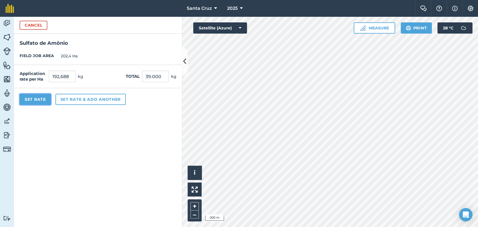
type input "39.000,051"
click at [45, 97] on button "Set Rate" at bounding box center [35, 99] width 31 height 11
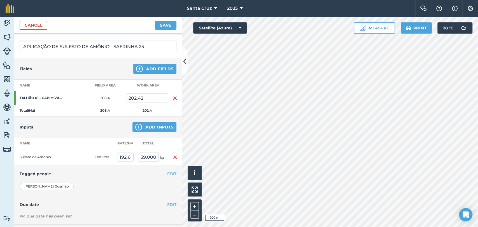
scroll to position [61, 0]
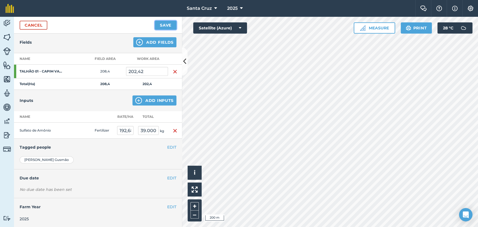
click at [171, 25] on button "Save" at bounding box center [166, 25] width 22 height 9
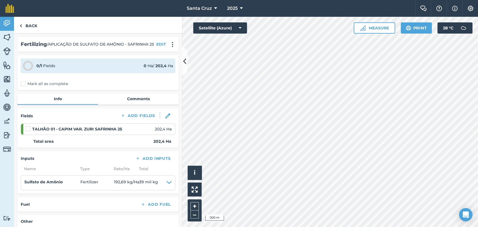
click at [24, 87] on label "Mark all as complete" at bounding box center [44, 84] width 47 height 6
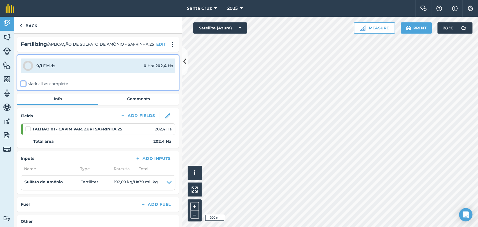
click at [24, 85] on input "Mark all as complete" at bounding box center [23, 83] width 4 height 4
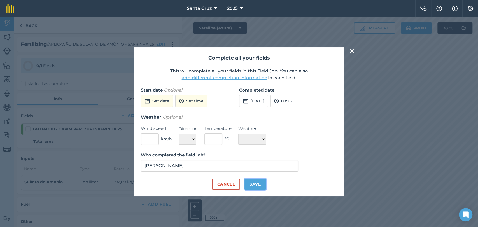
click at [251, 183] on button "Save" at bounding box center [256, 184] width 22 height 11
checkbox input "true"
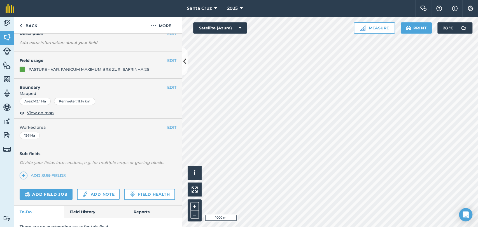
scroll to position [52, 0]
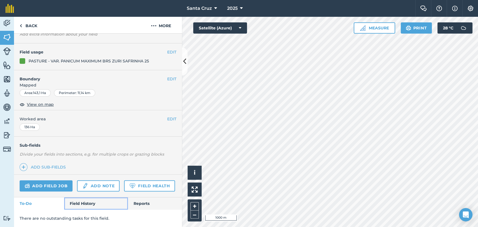
click at [75, 202] on link "Field History" at bounding box center [96, 204] width 64 height 12
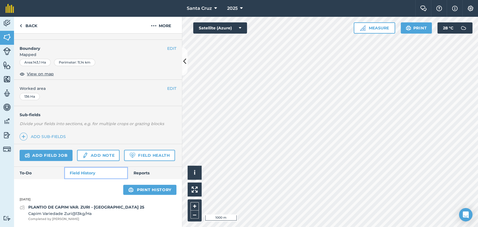
scroll to position [82, 0]
click at [43, 150] on link "Add field job" at bounding box center [46, 155] width 53 height 11
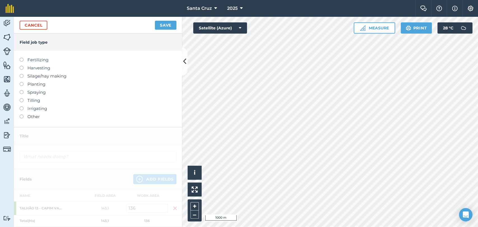
click at [22, 58] on label at bounding box center [24, 58] width 8 height 0
type input "Fertilizing"
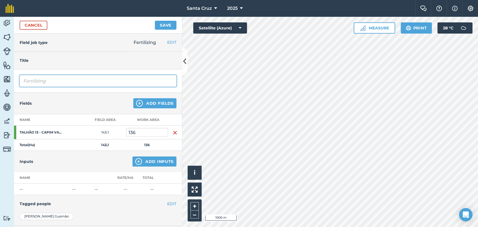
drag, startPoint x: 36, startPoint y: 84, endPoint x: 11, endPoint y: 88, distance: 25.6
click at [9, 88] on div "Activity Fields Livestock Features Maps Team Vehicles Data Reporting Billing Tu…" at bounding box center [239, 122] width 478 height 210
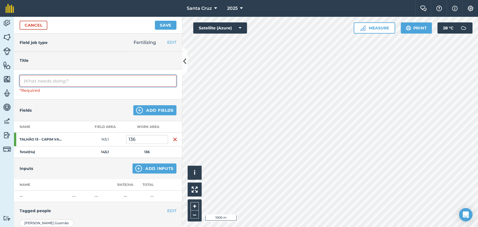
paste input "APLICAÇÃO DE SULFATO DE AMÔNIO - SAFRINHA 25"
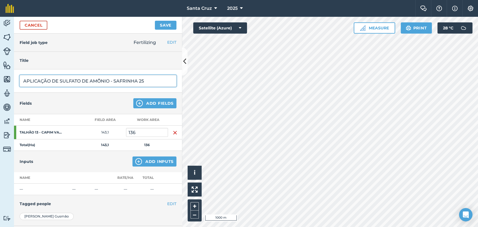
type input "APLICAÇÃO DE SULFATO DE AMÔNIO - SAFRINHA 25"
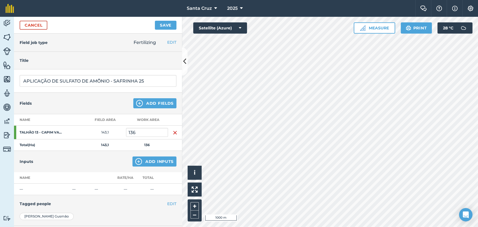
click at [145, 126] on td "136" at bounding box center [147, 133] width 42 height 14
click at [143, 129] on input "136" at bounding box center [147, 132] width 42 height 9
type input "130"
click at [135, 163] on img at bounding box center [138, 161] width 7 height 7
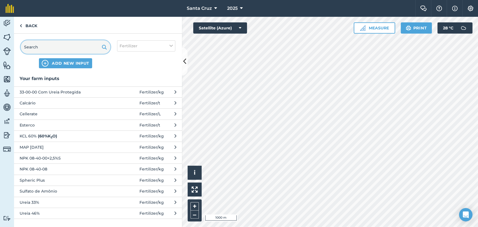
click at [71, 50] on input "text" at bounding box center [66, 46] width 90 height 13
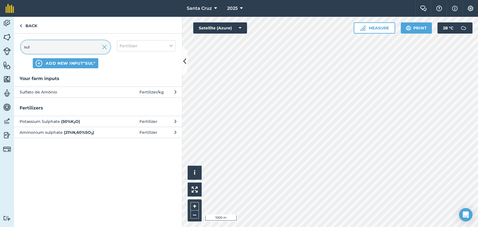
type input "sul"
click at [88, 90] on span "Sulfato de Amônio" at bounding box center [66, 92] width 92 height 6
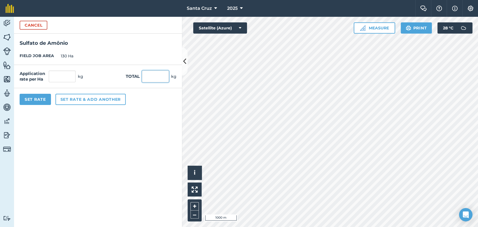
click at [160, 73] on input "text" at bounding box center [155, 77] width 27 height 12
type input "34000"
type input "261,538"
type input "34.000"
drag, startPoint x: 63, startPoint y: 87, endPoint x: 65, endPoint y: 80, distance: 7.3
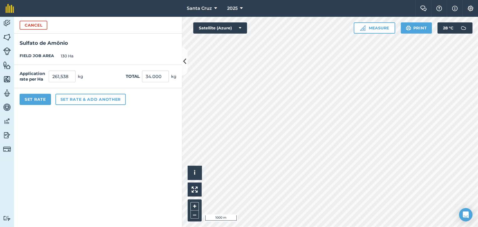
click at [63, 87] on div "Application rate per Ha 261,538 kg Total 34.000 kg" at bounding box center [98, 76] width 168 height 23
click at [36, 101] on button "Set Rate" at bounding box center [35, 99] width 31 height 11
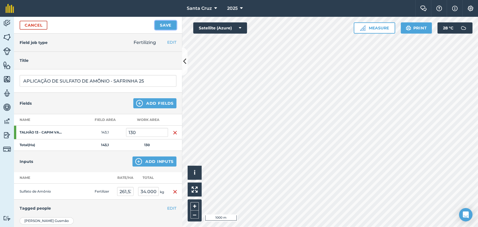
click at [163, 26] on button "Save" at bounding box center [166, 25] width 22 height 9
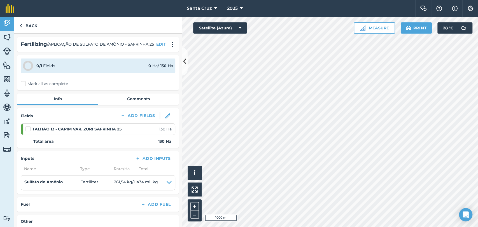
click at [24, 87] on label "Mark all as complete" at bounding box center [44, 84] width 47 height 6
click at [24, 85] on input "Mark all as complete" at bounding box center [23, 83] width 4 height 4
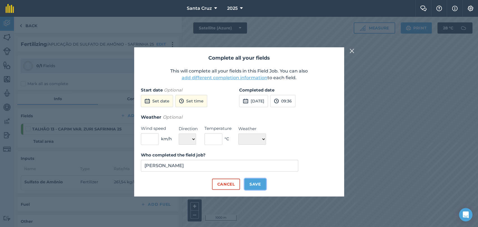
drag, startPoint x: 251, startPoint y: 182, endPoint x: 254, endPoint y: 185, distance: 3.8
click at [251, 182] on button "Save" at bounding box center [256, 184] width 22 height 11
checkbox input "true"
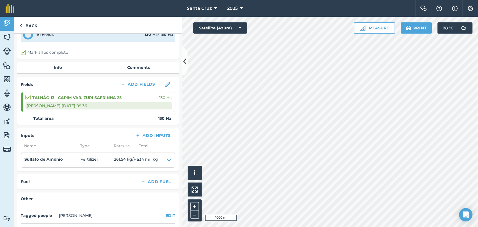
scroll to position [77, 0]
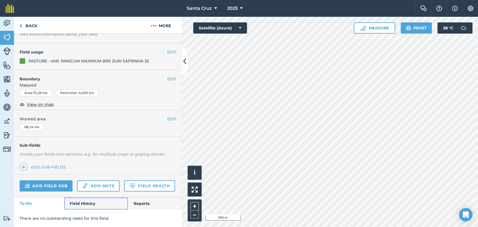
click at [82, 202] on link "Field History" at bounding box center [96, 204] width 64 height 12
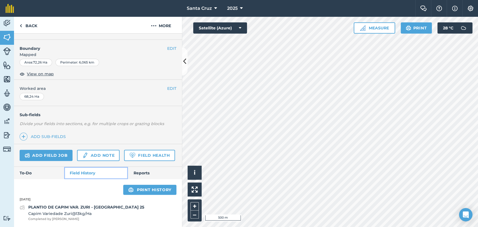
scroll to position [82, 0]
click at [43, 150] on link "Add field job" at bounding box center [46, 155] width 53 height 11
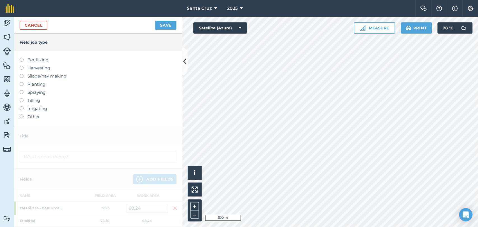
click at [22, 58] on label at bounding box center [24, 58] width 8 height 0
type input "Fertilizing"
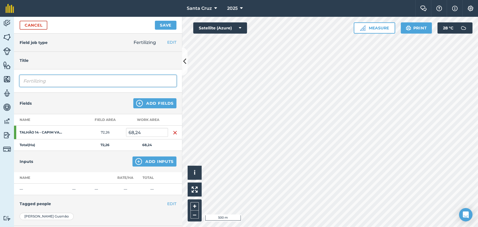
click at [67, 77] on input "Fertilizing" at bounding box center [98, 81] width 157 height 12
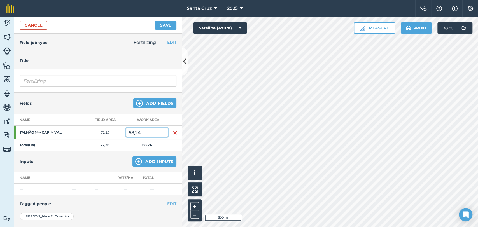
click at [156, 134] on input "68,24" at bounding box center [147, 132] width 42 height 9
type input "6"
type input "78"
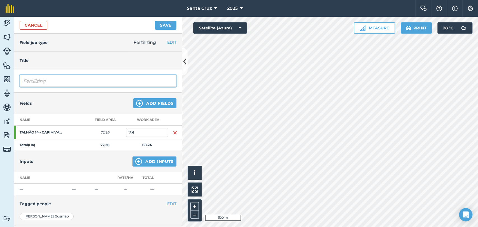
click at [105, 79] on input "Fertilizing" at bounding box center [98, 81] width 157 height 12
type input "F"
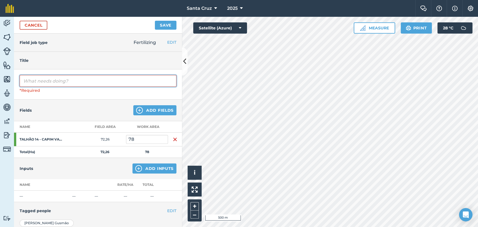
paste input "APLICAÇÃO DE SULFATO DE AMÔNIO - SAFRINHA 25"
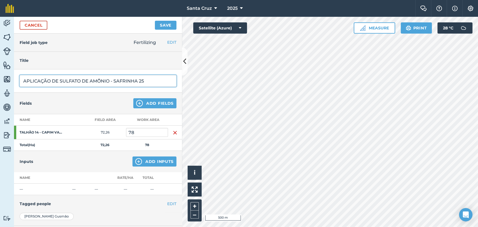
scroll to position [31, 0]
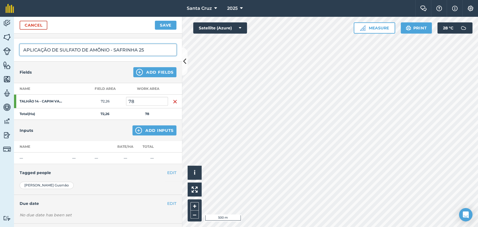
type input "APLICAÇÃO DE SULFATO DE AMÔNIO - SAFRINHA 25"
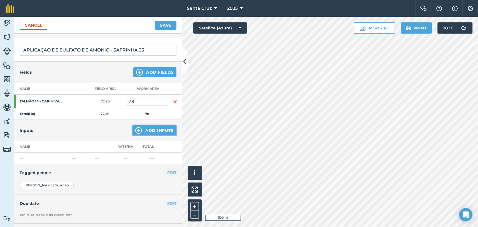
click at [139, 128] on button "Add Inputs" at bounding box center [155, 131] width 44 height 10
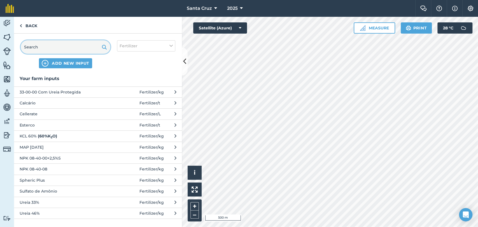
click at [64, 49] on input "text" at bounding box center [66, 46] width 90 height 13
click at [61, 47] on input "text" at bounding box center [66, 46] width 90 height 13
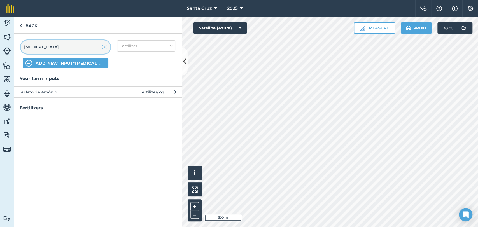
type input "[MEDICAL_DATA]"
click at [80, 96] on button "Sulfato de Amônio Fertilizer / kg" at bounding box center [98, 92] width 168 height 11
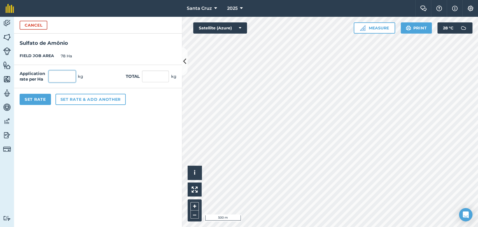
click at [67, 75] on input "text" at bounding box center [62, 77] width 27 height 12
click at [148, 75] on input "text" at bounding box center [155, 77] width 27 height 12
type input "21000"
type input "269,231"
type input "21.000"
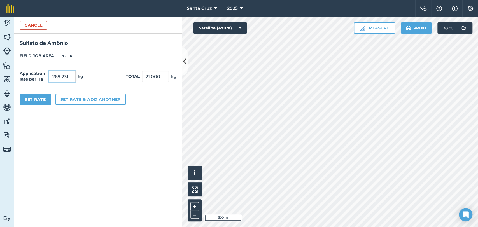
click at [74, 77] on input "269,231" at bounding box center [62, 77] width 27 height 12
click at [32, 99] on button "Set Rate" at bounding box center [35, 99] width 31 height 11
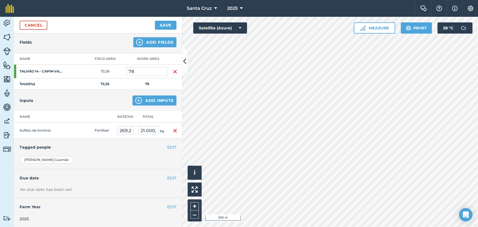
scroll to position [0, 0]
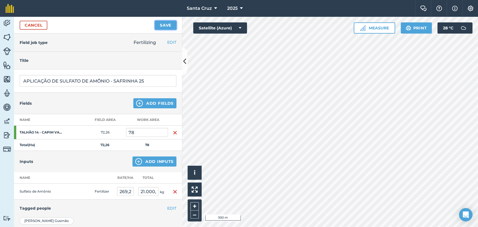
click at [168, 26] on button "Save" at bounding box center [166, 25] width 22 height 9
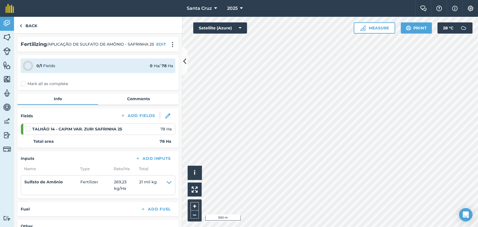
click at [19, 88] on div "0 / 1 Fields 0 Ha / 78 [PERSON_NAME] all as complete" at bounding box center [97, 72] width 161 height 35
click at [25, 87] on label "Mark all as complete" at bounding box center [44, 84] width 47 height 6
click at [24, 85] on input "Mark all as complete" at bounding box center [23, 83] width 4 height 4
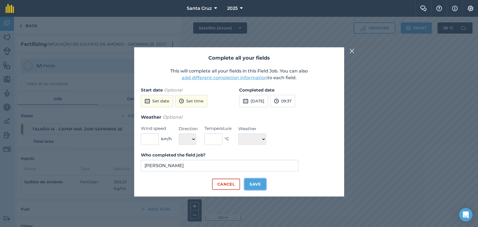
click at [260, 182] on button "Save" at bounding box center [256, 184] width 22 height 11
checkbox input "true"
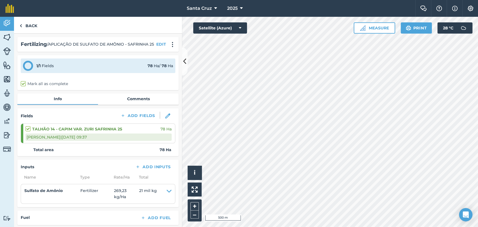
scroll to position [81, 0]
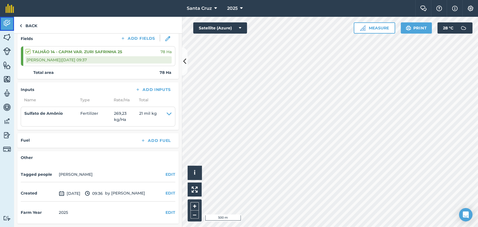
click at [5, 24] on img at bounding box center [7, 23] width 8 height 8
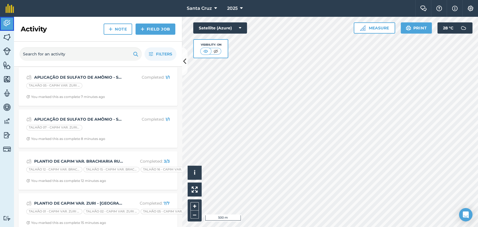
scroll to position [218, 0]
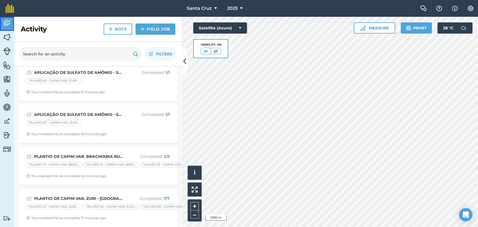
click at [3, 27] on img at bounding box center [7, 23] width 8 height 8
click at [8, 40] on img at bounding box center [7, 37] width 8 height 8
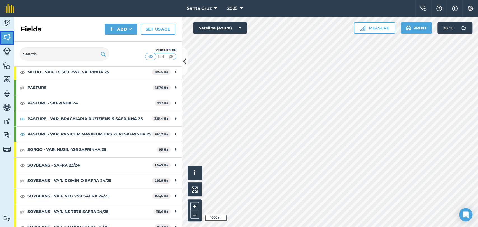
scroll to position [93, 0]
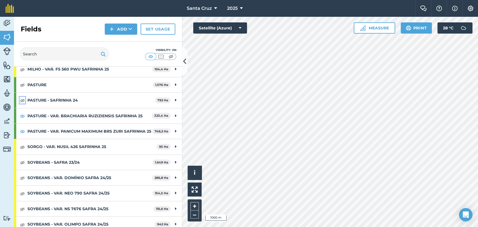
click at [22, 99] on img at bounding box center [22, 100] width 5 height 7
click at [23, 113] on img at bounding box center [22, 116] width 5 height 7
click at [23, 133] on img at bounding box center [22, 131] width 5 height 7
click at [22, 99] on img at bounding box center [22, 100] width 5 height 7
click at [21, 84] on img at bounding box center [22, 85] width 5 height 7
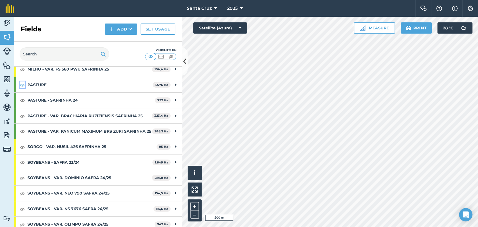
click at [20, 85] on img at bounding box center [22, 85] width 5 height 7
click at [25, 115] on img at bounding box center [22, 116] width 5 height 7
click at [20, 134] on img at bounding box center [22, 131] width 5 height 7
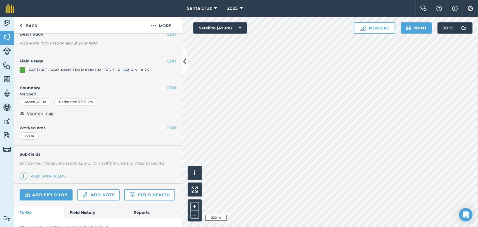
scroll to position [52, 0]
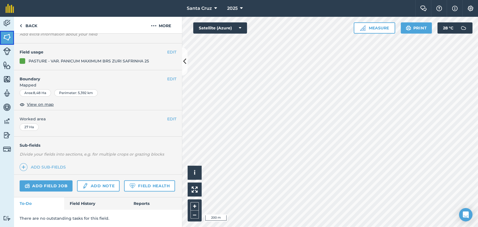
click at [2, 37] on link "Fields" at bounding box center [7, 38] width 14 height 14
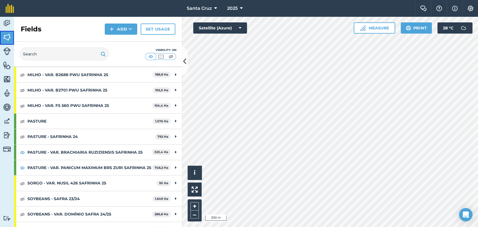
scroll to position [93, 0]
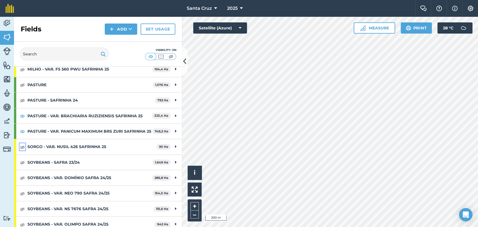
click at [22, 150] on img at bounding box center [22, 147] width 5 height 7
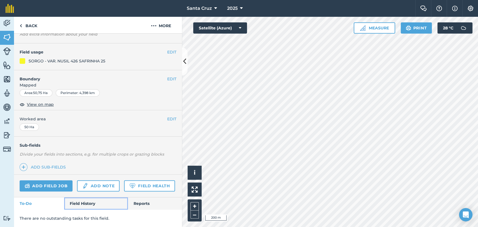
click at [74, 205] on link "Field History" at bounding box center [96, 204] width 64 height 12
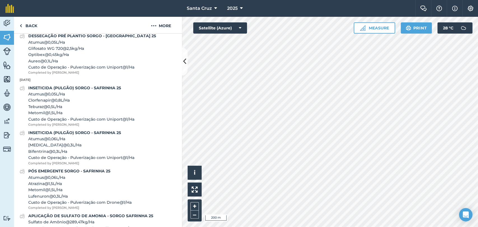
scroll to position [207, 0]
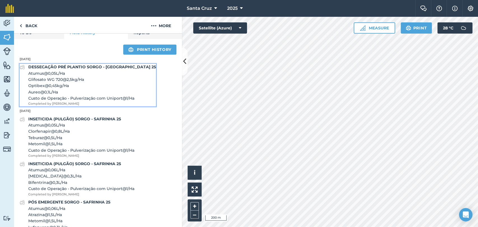
click at [69, 83] on span "Glifosato WG 720 @ 2,5 kg / Ha" at bounding box center [92, 80] width 128 height 6
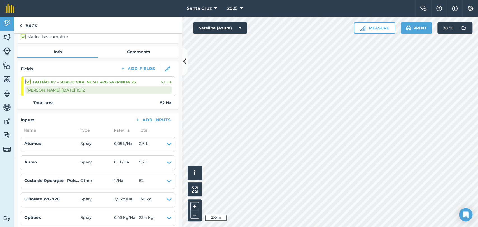
scroll to position [62, 0]
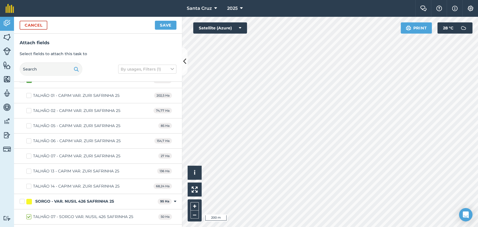
scroll to position [1947, 0]
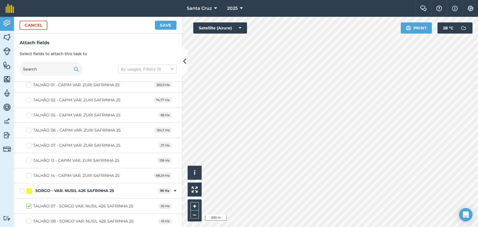
click at [28, 143] on label "TALHÃO 07 - CAPIM VAR. ZURI SAFRINHA 25" at bounding box center [73, 146] width 94 height 6
click at [28, 143] on input "TALHÃO 07 - CAPIM VAR. ZURI SAFRINHA 25" at bounding box center [28, 145] width 4 height 4
checkbox input "true"
click at [168, 24] on button "Save" at bounding box center [166, 25] width 22 height 9
checkbox input "false"
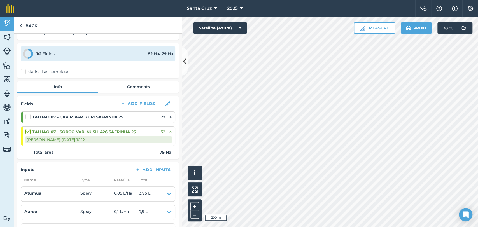
scroll to position [31, 0]
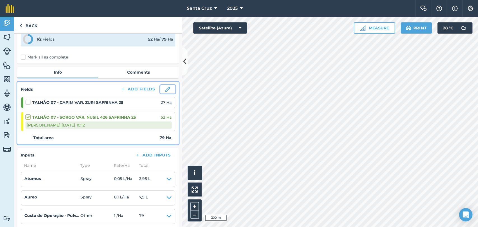
click at [165, 87] on img at bounding box center [167, 89] width 5 height 5
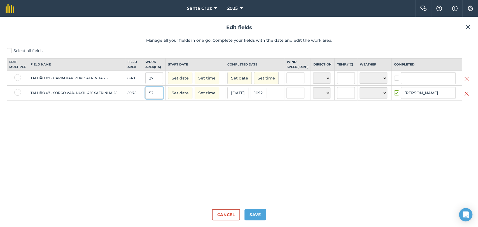
click at [154, 97] on input "52" at bounding box center [154, 93] width 18 height 12
click at [250, 211] on button "Save" at bounding box center [256, 214] width 22 height 11
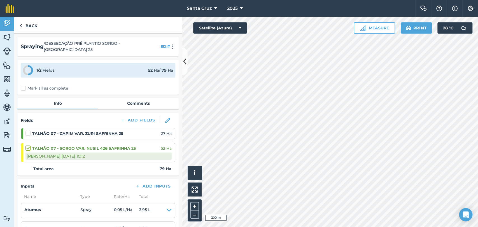
click at [28, 131] on label at bounding box center [29, 131] width 7 height 0
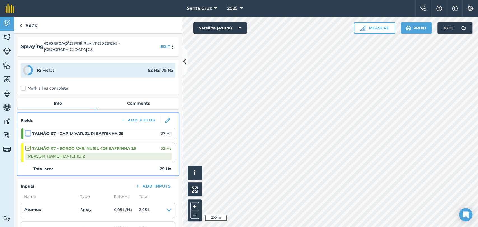
click at [28, 131] on input "checkbox" at bounding box center [28, 133] width 4 height 4
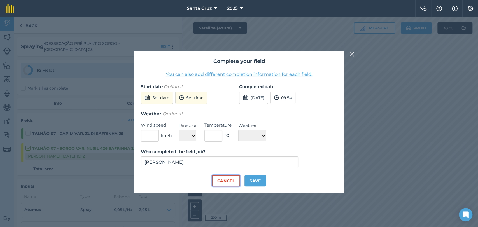
click at [226, 180] on button "Cancel" at bounding box center [226, 180] width 28 height 11
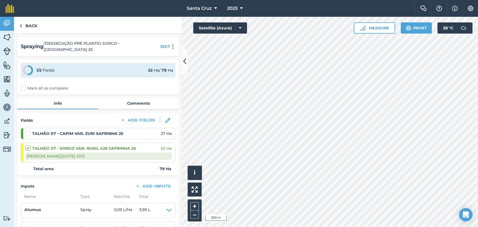
click at [28, 131] on label at bounding box center [29, 131] width 7 height 0
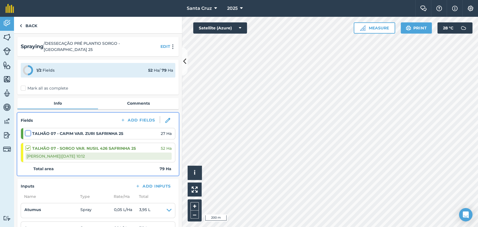
click at [28, 131] on input "checkbox" at bounding box center [28, 133] width 4 height 4
checkbox input "false"
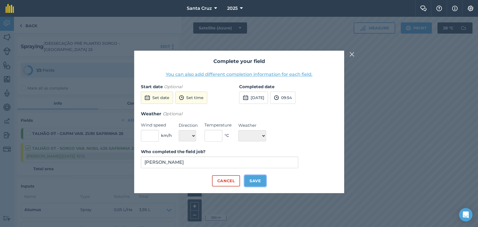
click at [258, 180] on button "Save" at bounding box center [256, 180] width 22 height 11
checkbox input "true"
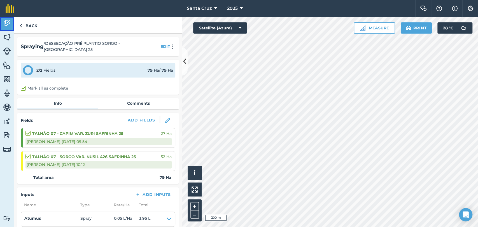
click at [5, 24] on img at bounding box center [7, 23] width 8 height 8
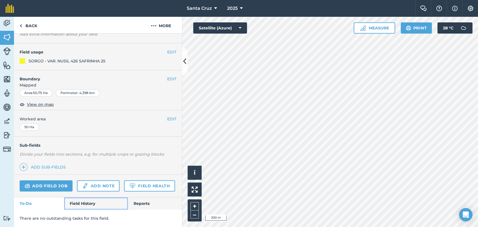
click at [89, 207] on link "Field History" at bounding box center [96, 204] width 64 height 12
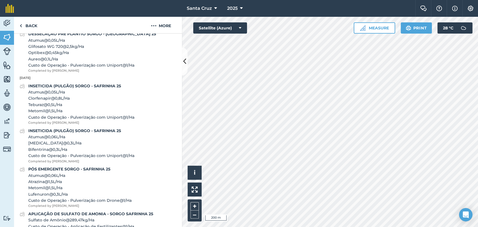
scroll to position [145, 0]
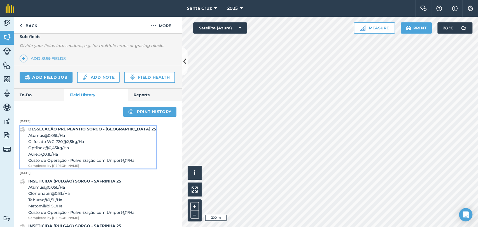
click at [54, 145] on span "Glifosato WG 720 @ 2,5 kg / Ha" at bounding box center [92, 142] width 128 height 6
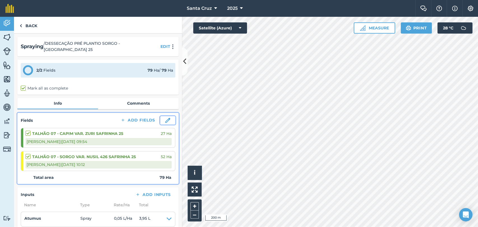
click at [165, 118] on img at bounding box center [167, 120] width 5 height 5
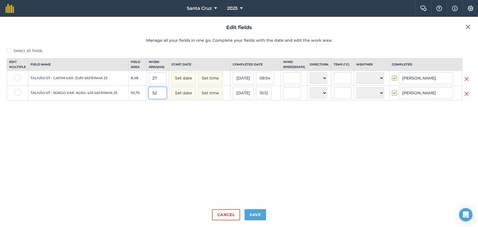
click at [155, 95] on input "52" at bounding box center [158, 93] width 18 height 12
type input "5"
type input "33,8"
click at [162, 84] on input "27" at bounding box center [158, 78] width 18 height 12
type input "2"
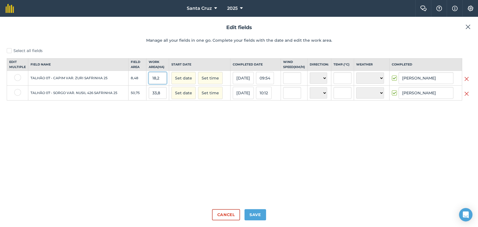
type input "18,2"
click at [258, 214] on button "Save" at bounding box center [256, 214] width 22 height 11
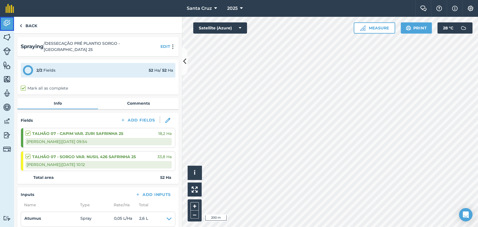
click at [7, 17] on link "Activity" at bounding box center [7, 24] width 14 height 14
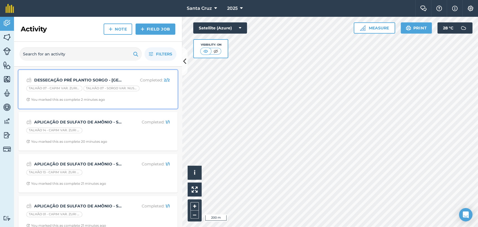
click at [80, 78] on strong "DESSECAÇÃO PRÉ PLANTIO SORGO - [GEOGRAPHIC_DATA] 25" at bounding box center [78, 80] width 89 height 6
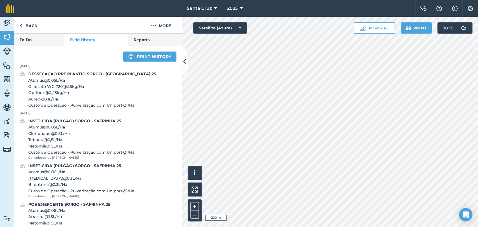
scroll to position [187, 0]
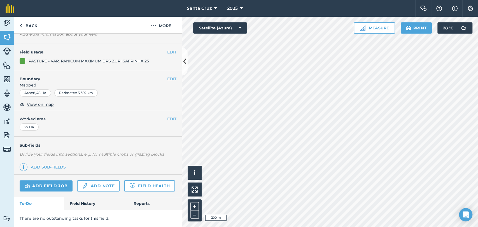
scroll to position [52, 0]
click at [83, 201] on link "Field History" at bounding box center [96, 204] width 64 height 12
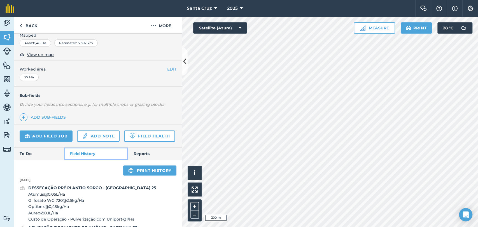
scroll to position [142, 0]
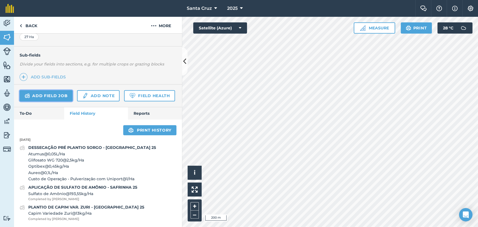
click at [42, 90] on link "Add field job" at bounding box center [46, 95] width 53 height 11
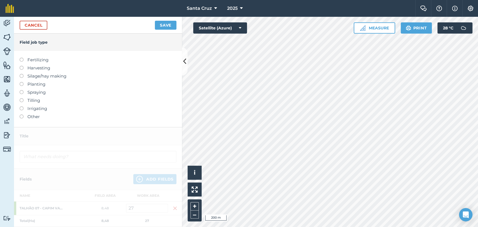
click at [22, 90] on label at bounding box center [24, 90] width 8 height 0
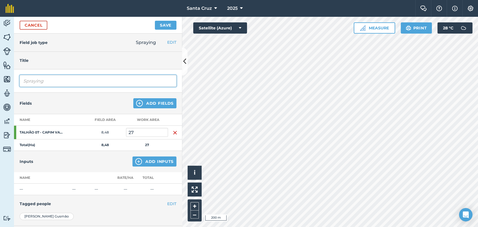
click at [48, 78] on input "Spraying" at bounding box center [98, 81] width 157 height 12
type input "S"
click at [91, 83] on input "DESSECAÇÃO PRÉ PLANTIO - SORGO E CAPPIM" at bounding box center [98, 81] width 157 height 12
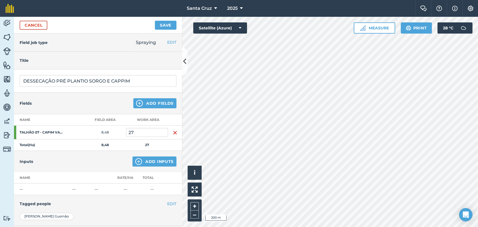
click at [153, 75] on div "DESSECAÇÃO PRÉ PLANTIO SORGO E CAPPIM" at bounding box center [98, 81] width 168 height 23
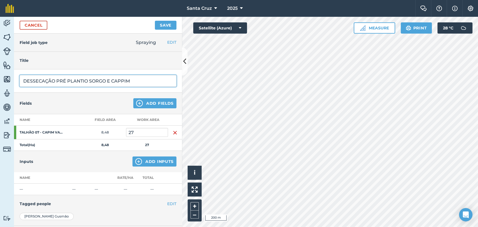
click at [151, 77] on input "DESSECAÇÃO PRÉ PLANTIO SORGO E CAPPIM" at bounding box center [98, 81] width 157 height 12
type input "DESSECAÇÃO PRÉ PLANTIO SORGO E CAPPIM - SAFRINHA 25"
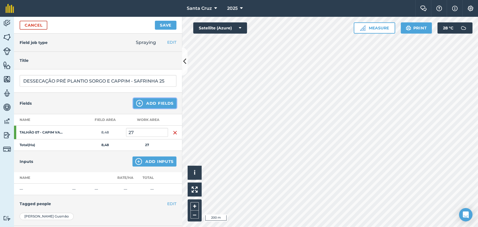
click at [146, 103] on button "Add Fields" at bounding box center [154, 103] width 43 height 10
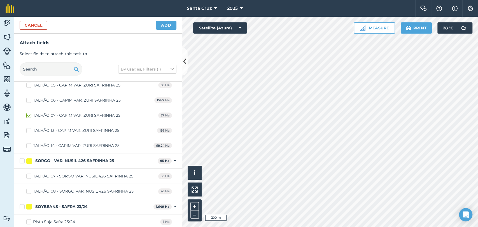
scroll to position [1967, 0]
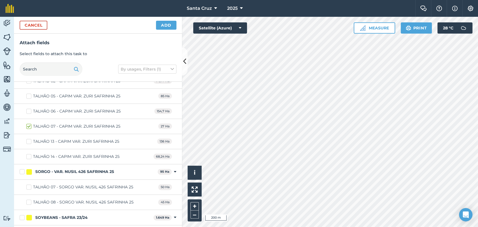
click at [29, 184] on label "TALHÃO 07 - SORGO VAR. NUSIL 426 SAFRINHA 25" at bounding box center [79, 187] width 107 height 6
click at [29, 184] on input "TALHÃO 07 - SORGO VAR. NUSIL 426 SAFRINHA 25" at bounding box center [28, 186] width 4 height 4
checkbox input "true"
click at [162, 21] on button "Add" at bounding box center [166, 25] width 20 height 9
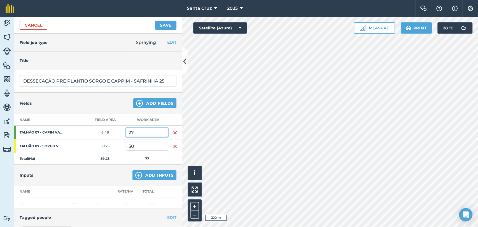
click at [145, 134] on input "27" at bounding box center [147, 132] width 42 height 9
click at [141, 143] on input "50" at bounding box center [147, 146] width 42 height 9
type input "50,7"
click at [146, 134] on input "27" at bounding box center [147, 132] width 42 height 9
type input "27,3"
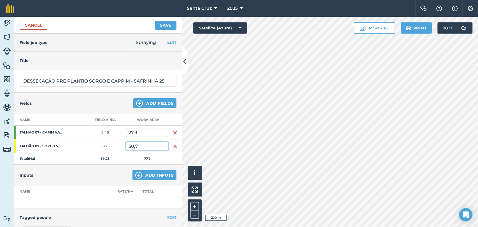
click at [149, 148] on input "50,7" at bounding box center [147, 146] width 42 height 9
click at [152, 132] on input "27,3" at bounding box center [147, 132] width 42 height 9
click at [142, 174] on button "Add Inputs" at bounding box center [155, 175] width 44 height 10
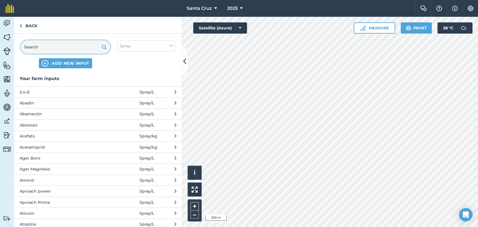
click at [79, 50] on input "text" at bounding box center [66, 46] width 90 height 13
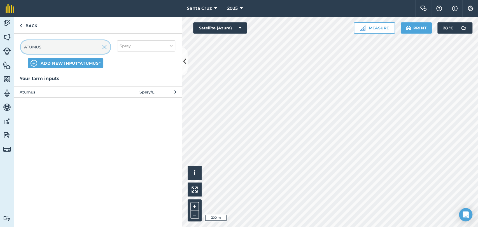
type input "ATUMUS"
click at [49, 94] on span "Atumus" at bounding box center [66, 92] width 92 height 6
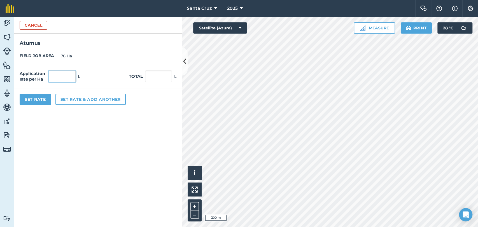
click at [61, 77] on input "text" at bounding box center [62, 77] width 27 height 12
type input "0,05"
type input "3,9"
click at [158, 74] on input "3,9" at bounding box center [158, 77] width 27 height 12
click at [84, 98] on button "Set rate & add another" at bounding box center [90, 99] width 70 height 11
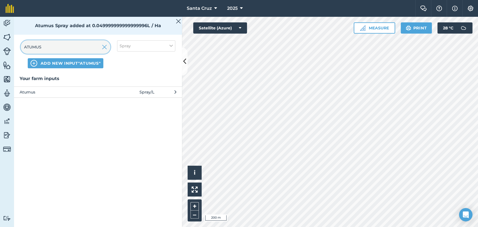
click at [55, 46] on input "ATUMUS" at bounding box center [66, 46] width 90 height 13
click at [106, 47] on img at bounding box center [104, 47] width 5 height 7
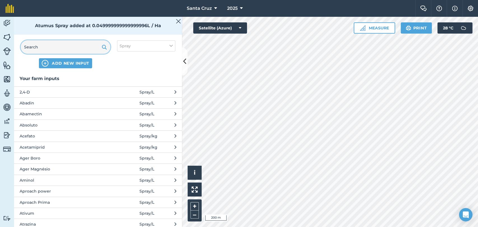
click at [89, 47] on input "text" at bounding box center [66, 46] width 90 height 13
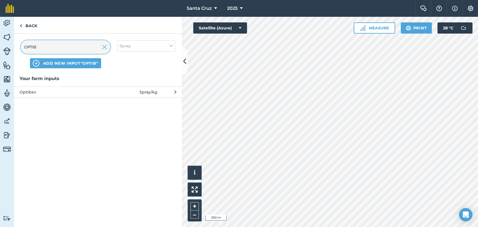
type input "OPTIB"
click at [71, 90] on span "Optibex" at bounding box center [66, 92] width 92 height 6
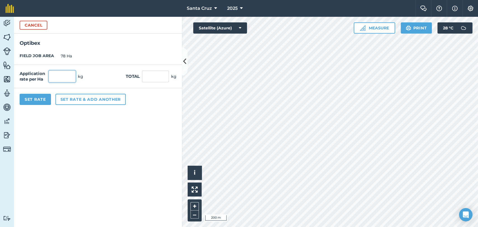
click at [61, 80] on input "text" at bounding box center [62, 77] width 27 height 12
type input "0,45"
type input "35,1"
click at [164, 75] on input "35,1" at bounding box center [155, 77] width 27 height 12
click at [98, 102] on button "Set rate & add another" at bounding box center [90, 99] width 70 height 11
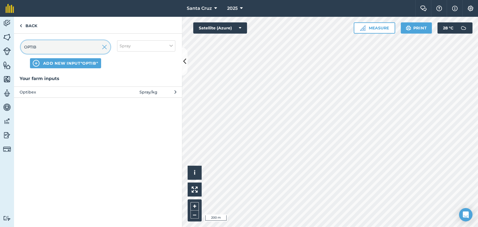
drag, startPoint x: 108, startPoint y: 50, endPoint x: 94, endPoint y: 48, distance: 13.6
click at [106, 50] on div "OPTIB" at bounding box center [66, 46] width 90 height 13
click at [78, 49] on input "OPTIB" at bounding box center [66, 46] width 90 height 13
type input "O"
type input "AUREO"
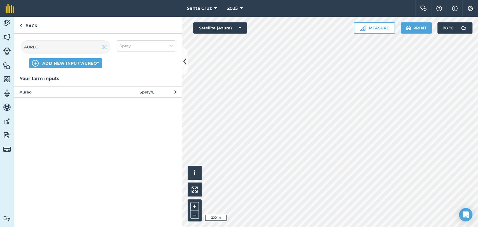
click at [76, 94] on span "Aureo" at bounding box center [66, 92] width 92 height 6
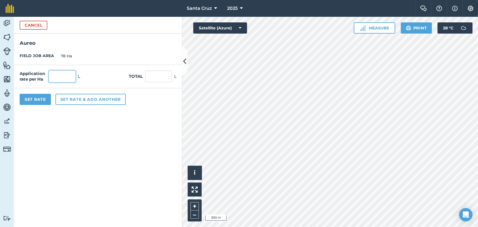
click at [70, 77] on input "text" at bounding box center [62, 77] width 27 height 12
type input "0,05"
type input "3,9"
click at [164, 77] on input "3,9" at bounding box center [158, 77] width 27 height 12
click at [37, 101] on button "Set Rate" at bounding box center [35, 99] width 31 height 11
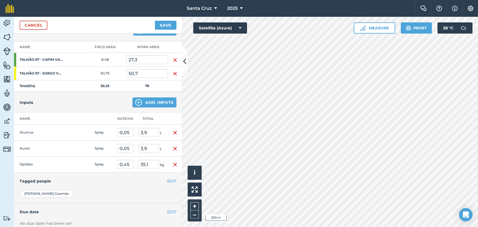
scroll to position [62, 0]
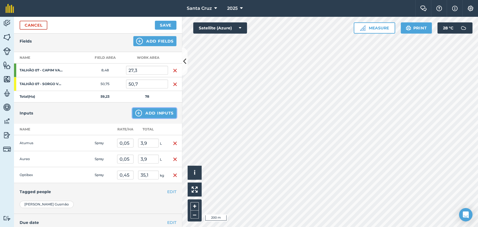
click at [141, 114] on button "Add Inputs" at bounding box center [155, 113] width 44 height 10
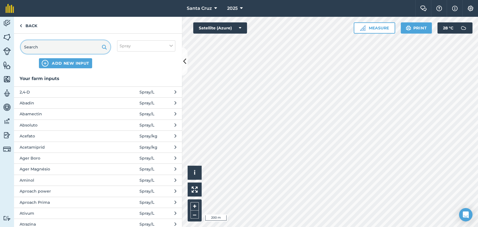
click at [62, 46] on input "text" at bounding box center [66, 46] width 90 height 13
click at [147, 52] on div "ADD NEW INPUT Spray" at bounding box center [98, 54] width 168 height 41
click at [144, 50] on button "Spray" at bounding box center [146, 45] width 58 height 11
click at [123, 76] on label "Spray" at bounding box center [146, 78] width 53 height 6
click at [123, 76] on input "Spray" at bounding box center [122, 77] width 4 height 4
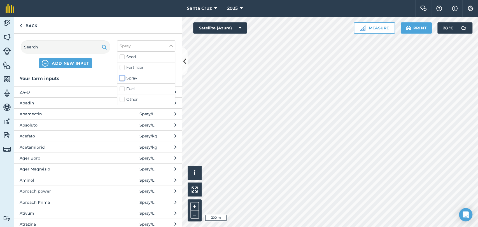
checkbox input "false"
click at [125, 99] on label "Other" at bounding box center [146, 100] width 53 height 6
click at [123, 99] on input "Other" at bounding box center [122, 99] width 4 height 4
checkbox input "true"
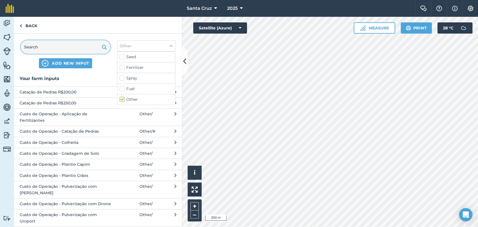
click at [71, 45] on input "text" at bounding box center [66, 46] width 90 height 13
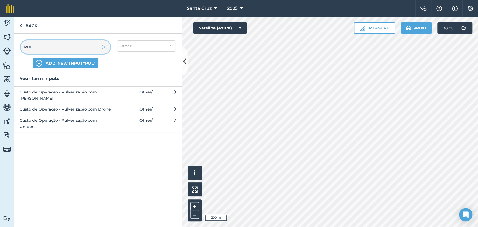
type input "PUL"
click at [61, 117] on span "Custo de Operação - Pulverização com Uniport" at bounding box center [66, 123] width 92 height 13
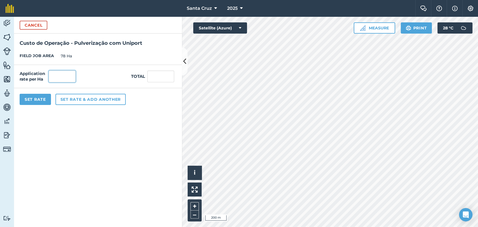
click at [52, 73] on input "text" at bounding box center [62, 77] width 27 height 12
type input "1"
type input "78"
click at [44, 94] on button "Set Rate" at bounding box center [35, 99] width 31 height 11
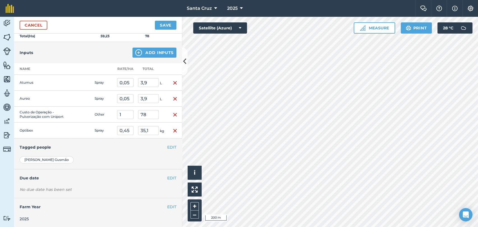
scroll to position [0, 0]
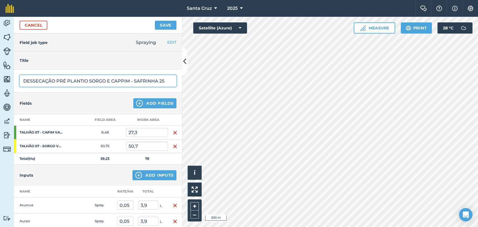
click at [121, 80] on input "DESSECAÇÃO PRÉ PLANTIO SORGO E CAPPIM - SAFRINHA 25" at bounding box center [98, 81] width 157 height 12
type input "DESSECAÇÃO PRÉ PLANTIO SORGO E CAPIM - SAFRINHA 25"
click at [153, 79] on input "DESSECAÇÃO PRÉ PLANTIO SORGO E CAPIM - SAFRINHA 25" at bounding box center [98, 81] width 157 height 12
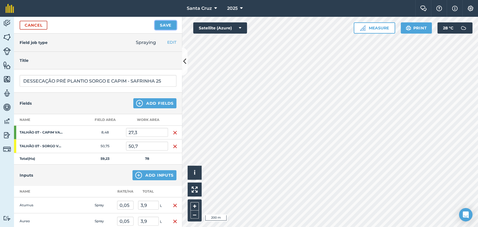
click at [168, 25] on button "Save" at bounding box center [166, 25] width 22 height 9
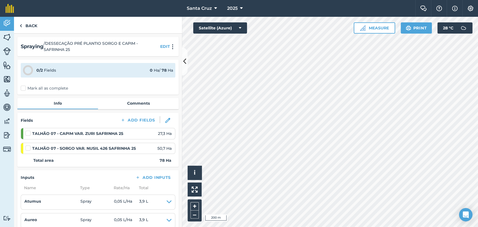
click at [23, 87] on label "Mark all as complete" at bounding box center [44, 88] width 47 height 6
click at [23, 87] on input "Mark all as complete" at bounding box center [23, 87] width 4 height 4
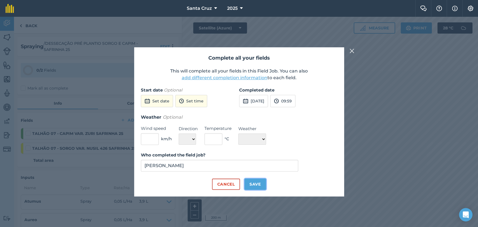
click at [257, 184] on button "Save" at bounding box center [256, 184] width 22 height 11
checkbox input "true"
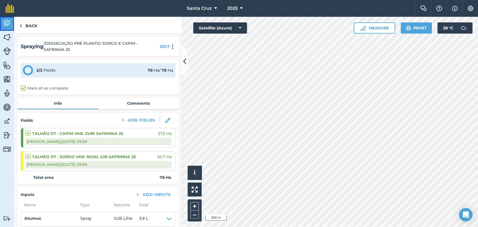
click at [4, 28] on link "Activity" at bounding box center [7, 24] width 14 height 14
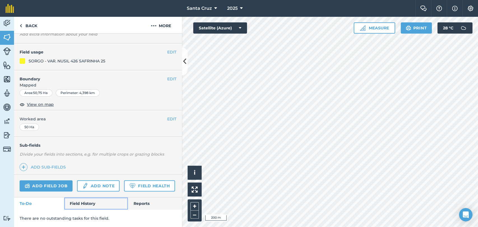
drag, startPoint x: 83, startPoint y: 200, endPoint x: 82, endPoint y: 194, distance: 6.6
click at [83, 200] on link "Field History" at bounding box center [96, 204] width 64 height 12
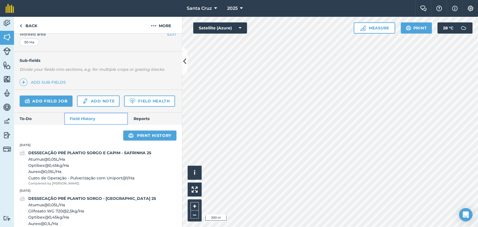
scroll to position [207, 0]
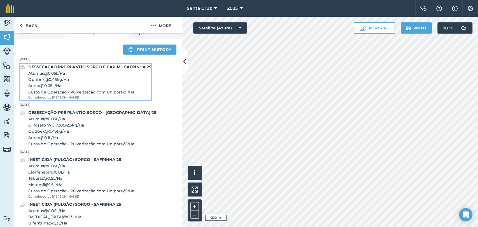
click at [89, 70] on strong "DESSECAÇÃO PRÉ PLANTIO SORGO E CAPIM - SAFRINHA 25" at bounding box center [89, 66] width 123 height 5
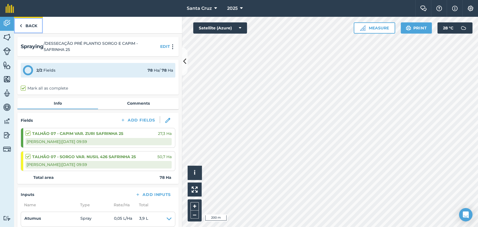
click at [21, 24] on img at bounding box center [21, 25] width 3 height 7
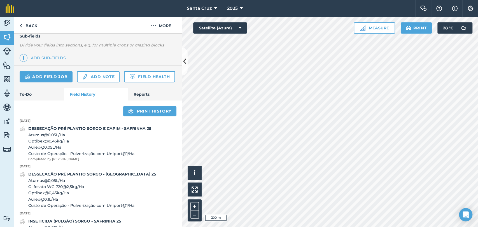
scroll to position [182, 0]
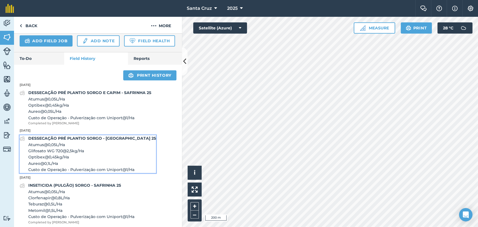
click at [74, 141] on strong "DESSECAÇÃO PRÉ PLANTIO SORGO - [GEOGRAPHIC_DATA] 25" at bounding box center [92, 138] width 128 height 5
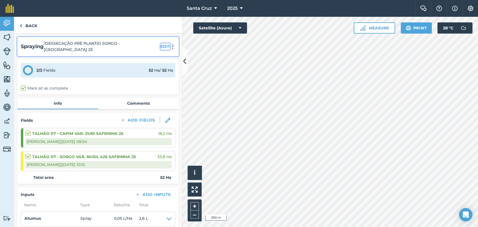
click at [161, 43] on button "EDIT" at bounding box center [166, 46] width 10 height 6
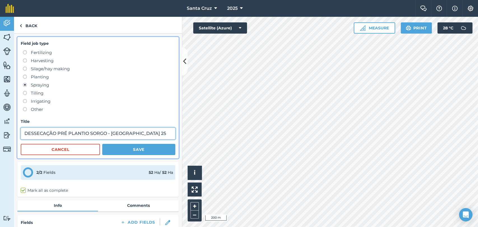
click at [108, 136] on input "DESSECAÇÃO PRÉ PLANTIO SORGO - [GEOGRAPHIC_DATA] 25" at bounding box center [98, 134] width 155 height 12
type input "DESSECAÇÃO PRÉ PLANTIO SORGO E CAPIM - SAFRINHA 25"
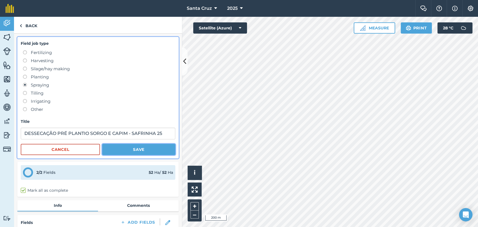
click at [121, 149] on button "Save" at bounding box center [138, 149] width 73 height 11
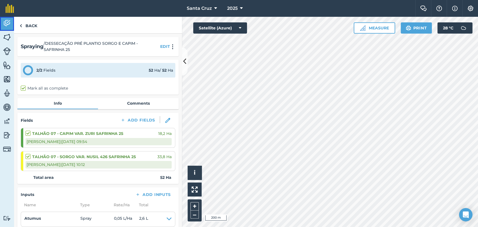
click at [11, 23] on link "Activity" at bounding box center [7, 24] width 14 height 14
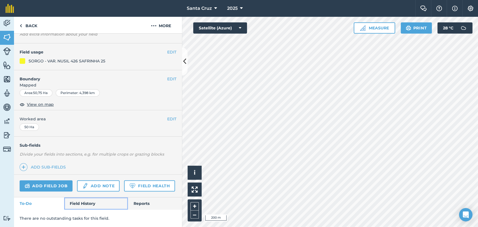
click at [81, 203] on link "Field History" at bounding box center [96, 204] width 64 height 12
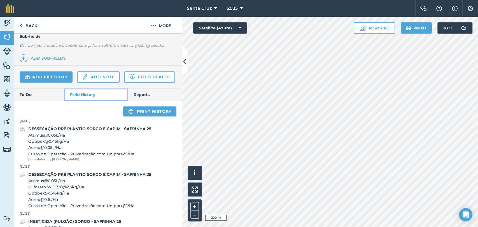
scroll to position [145, 0]
click at [45, 77] on link "Add field job" at bounding box center [46, 77] width 53 height 11
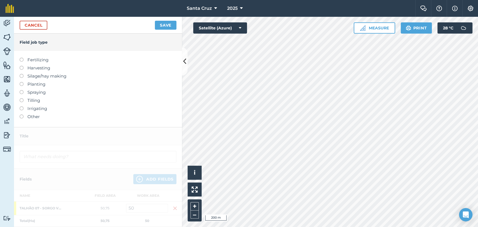
click at [20, 90] on label at bounding box center [24, 90] width 8 height 0
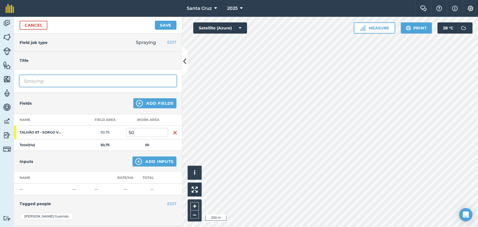
click at [70, 76] on input "Spraying" at bounding box center [98, 81] width 157 height 12
type input "S"
type input "DESSECAÇÃO PRÉ PLANTIO SORGO E CAPIM - SAFRINHA 25"
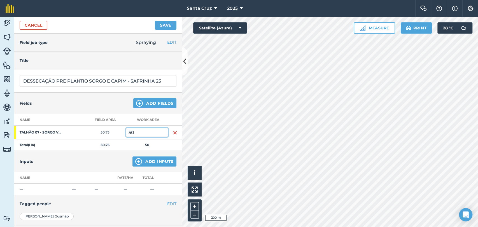
click at [150, 135] on input "50" at bounding box center [147, 132] width 42 height 9
type input "5"
click at [155, 103] on button "Add Fields" at bounding box center [154, 103] width 43 height 10
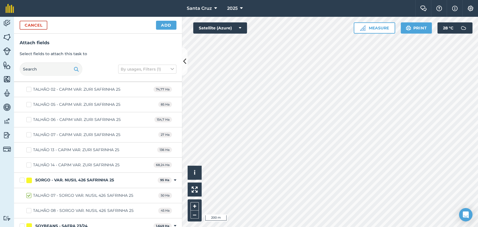
scroll to position [1927, 0]
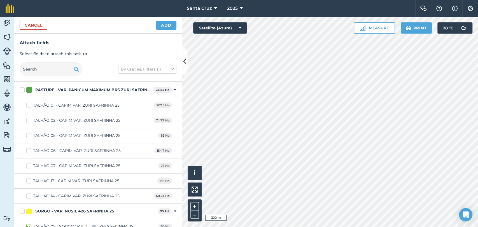
click at [26, 163] on label "TALHÃO 07 - CAPIM VAR. ZURI SAFRINHA 25" at bounding box center [73, 166] width 94 height 6
click at [26, 163] on input "TALHÃO 07 - CAPIM VAR. ZURI SAFRINHA 25" at bounding box center [28, 165] width 4 height 4
checkbox input "true"
click at [169, 28] on button "Add" at bounding box center [166, 25] width 20 height 9
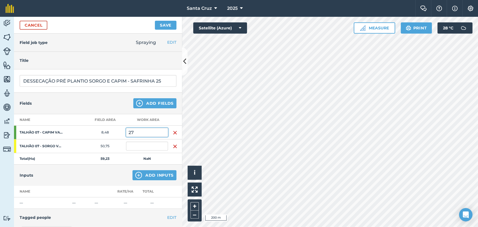
click at [139, 130] on input "27" at bounding box center [147, 132] width 42 height 9
click at [139, 141] on td at bounding box center [147, 147] width 42 height 14
click at [145, 149] on input "text" at bounding box center [147, 146] width 42 height 9
type input "7,8"
click at [147, 133] on input "27" at bounding box center [147, 132] width 42 height 9
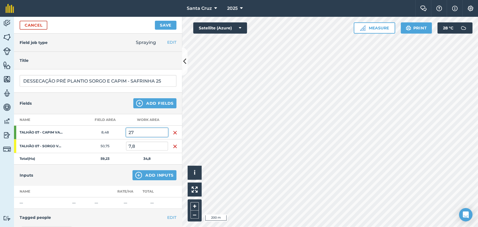
type input "2"
type input "4,2"
click at [145, 150] on input "7,8" at bounding box center [147, 146] width 42 height 9
click at [144, 128] on input "4,2" at bounding box center [147, 132] width 42 height 9
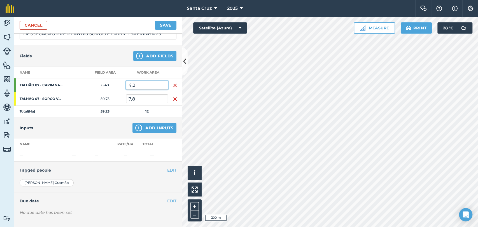
scroll to position [62, 0]
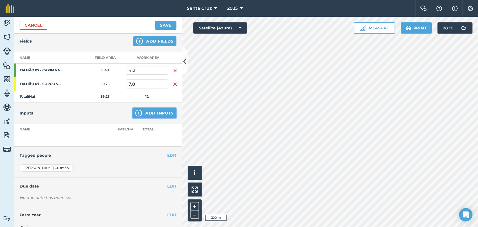
click at [140, 113] on button "Add Inputs" at bounding box center [155, 113] width 44 height 10
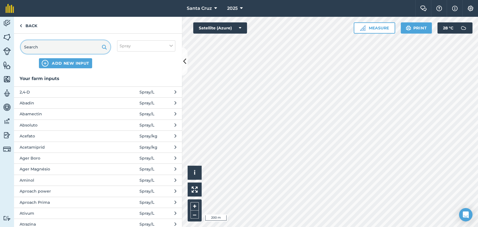
click at [64, 43] on input "text" at bounding box center [66, 46] width 90 height 13
click at [72, 39] on div "ADD NEW INPUT Spray" at bounding box center [98, 54] width 168 height 41
click at [72, 47] on input "text" at bounding box center [66, 46] width 90 height 13
click at [65, 49] on input "text" at bounding box center [66, 46] width 90 height 13
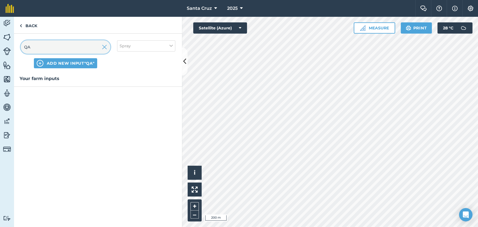
type input "Q"
type input "ATUMUS"
click at [121, 92] on span at bounding box center [127, 92] width 26 height 6
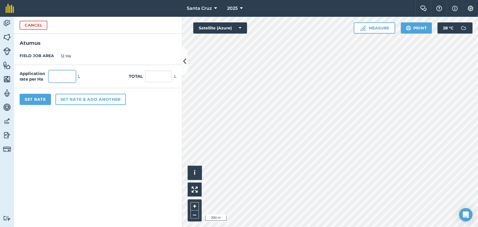
click at [60, 75] on input "text" at bounding box center [62, 77] width 27 height 12
type input "0,05"
type input "0,6"
click at [98, 96] on button "Set rate & add another" at bounding box center [90, 99] width 70 height 11
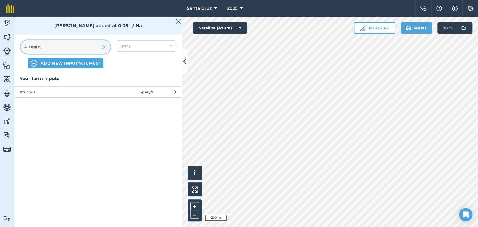
click at [84, 52] on input "ATUMUS" at bounding box center [66, 46] width 90 height 13
drag, startPoint x: 104, startPoint y: 45, endPoint x: 61, endPoint y: 45, distance: 43.7
click at [104, 45] on img at bounding box center [104, 47] width 5 height 7
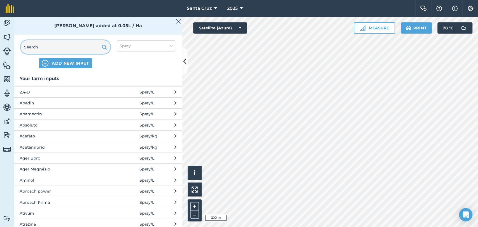
click at [60, 45] on input "text" at bounding box center [66, 46] width 90 height 13
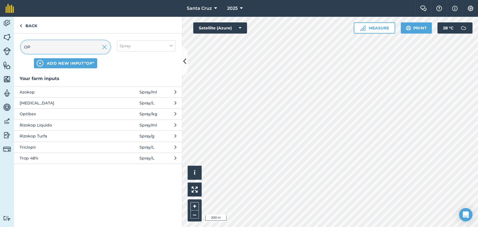
type input "OP"
click at [33, 114] on span "Optibex" at bounding box center [66, 114] width 92 height 6
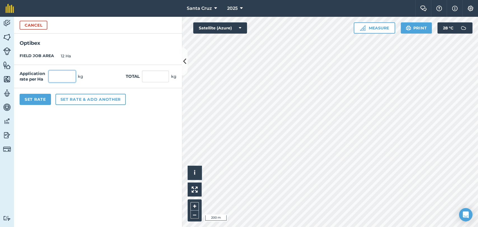
click at [61, 75] on input "text" at bounding box center [62, 77] width 27 height 12
type input "0,45"
type input "5,4"
click at [84, 100] on button "Set rate & add another" at bounding box center [90, 99] width 70 height 11
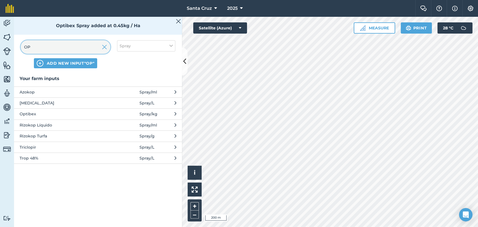
click at [74, 49] on input "OP" at bounding box center [66, 46] width 90 height 13
click at [108, 47] on input "OP" at bounding box center [66, 46] width 90 height 13
click at [105, 49] on img at bounding box center [104, 47] width 5 height 7
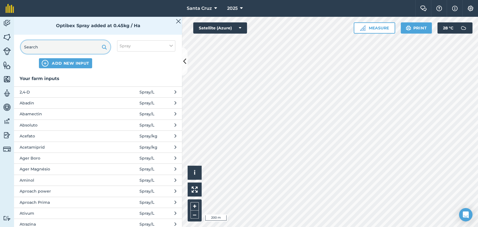
click at [81, 48] on input "text" at bounding box center [66, 46] width 90 height 13
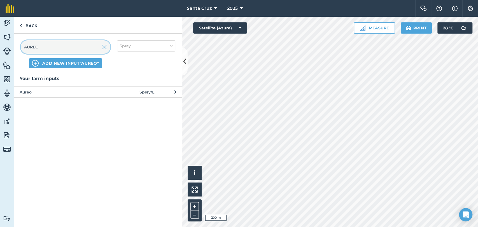
type input "AUREO"
click at [119, 94] on span at bounding box center [127, 92] width 26 height 6
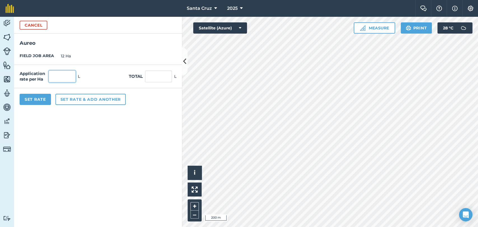
click at [66, 80] on input "text" at bounding box center [62, 77] width 27 height 12
type input "0,05"
type input "0,6"
click at [73, 98] on button "Set rate & add another" at bounding box center [90, 99] width 70 height 11
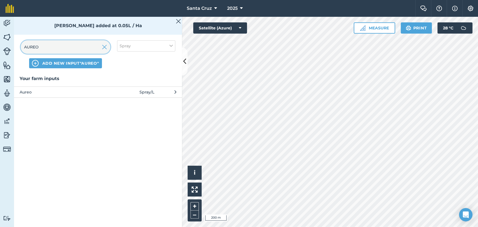
click at [78, 48] on input "AUREO" at bounding box center [66, 46] width 90 height 13
click at [103, 48] on img at bounding box center [104, 47] width 5 height 7
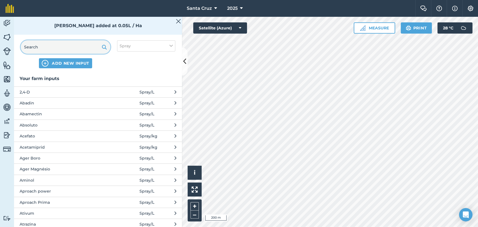
click at [79, 48] on input "text" at bounding box center [66, 46] width 90 height 13
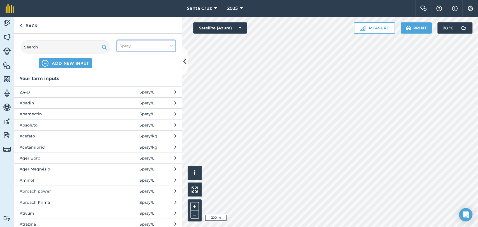
click at [137, 40] on button "Spray" at bounding box center [146, 45] width 58 height 11
click at [125, 99] on label "Other" at bounding box center [146, 100] width 53 height 6
click at [123, 99] on input "Other" at bounding box center [122, 99] width 4 height 4
checkbox input "true"
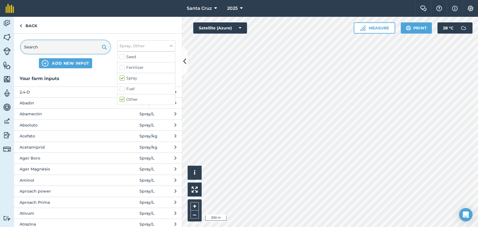
click at [80, 45] on input "text" at bounding box center [66, 46] width 90 height 13
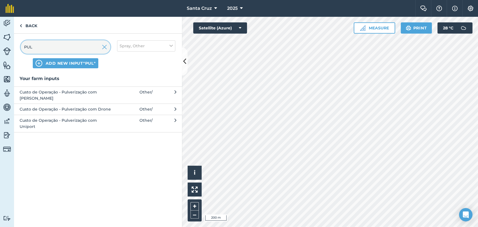
type input "PUL"
click at [52, 117] on span "Custo de Operação - Pulverização com Uniport" at bounding box center [66, 123] width 92 height 13
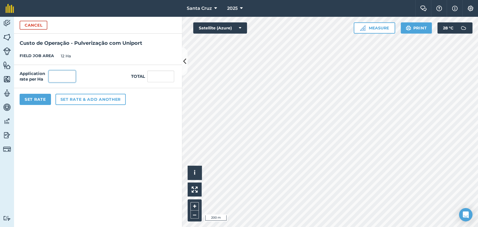
click at [66, 76] on input "text" at bounding box center [62, 77] width 27 height 12
type input "1"
type input "12"
click at [41, 103] on button "Set Rate" at bounding box center [35, 99] width 31 height 11
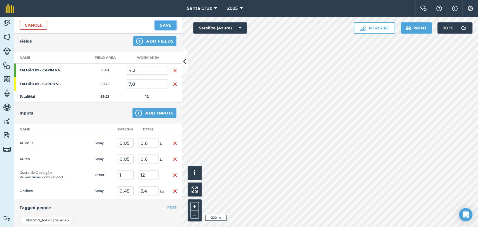
click at [164, 24] on button "Save" at bounding box center [166, 25] width 22 height 9
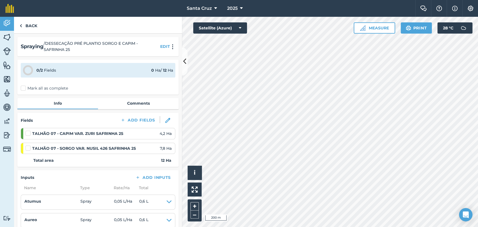
click at [24, 86] on label "Mark all as complete" at bounding box center [44, 88] width 47 height 6
click at [24, 86] on input "Mark all as complete" at bounding box center [23, 87] width 4 height 4
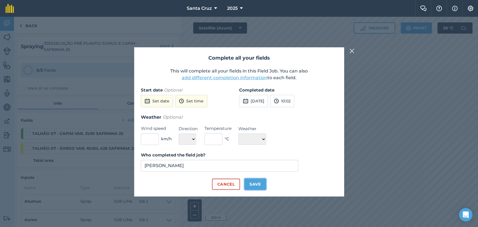
click at [247, 183] on button "Save" at bounding box center [256, 184] width 22 height 11
checkbox input "true"
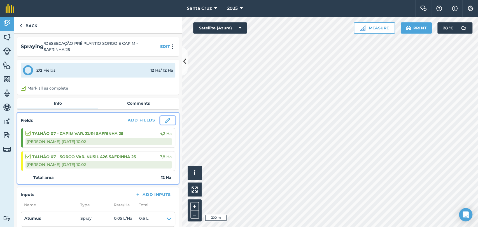
click at [165, 118] on img at bounding box center [167, 120] width 5 height 5
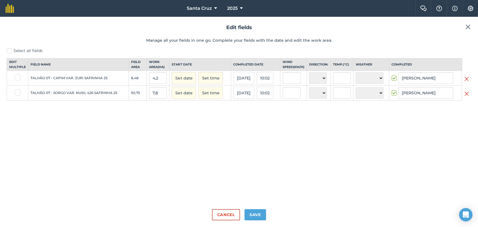
click at [467, 97] on img at bounding box center [467, 94] width 4 height 7
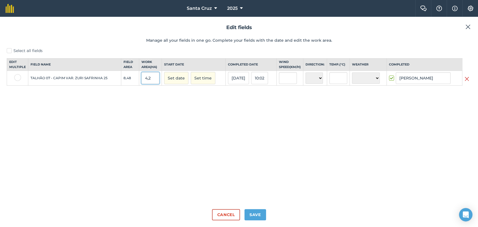
click at [153, 84] on input "4,2" at bounding box center [151, 78] width 18 height 12
type input "4"
type input "12"
click at [250, 216] on button "Save" at bounding box center [256, 214] width 22 height 11
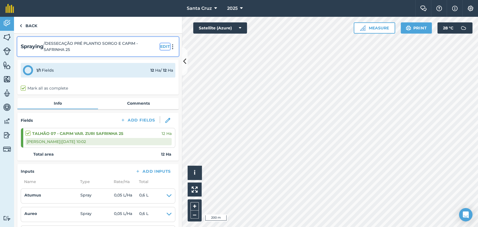
click at [160, 45] on button "EDIT" at bounding box center [165, 46] width 10 height 6
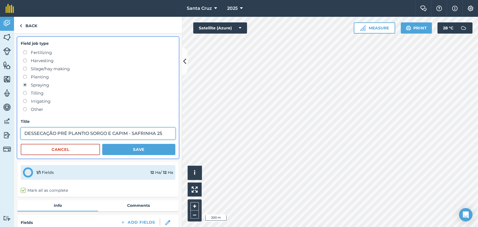
click at [112, 133] on input "DESSECAÇÃO PRÉ PLANTIO SORGO E CAPIM - SAFRINHA 25" at bounding box center [98, 134] width 155 height 12
type input "DESSECAÇÃO PRÉ PLANTIO CAPIM - SAFRINHA 25"
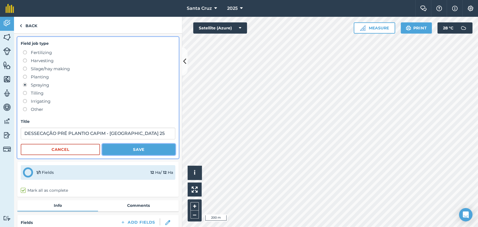
click at [140, 149] on button "Save" at bounding box center [138, 149] width 73 height 11
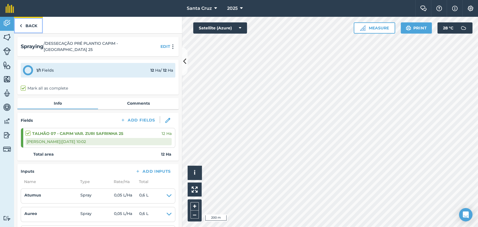
click at [25, 26] on link "Back" at bounding box center [28, 25] width 29 height 17
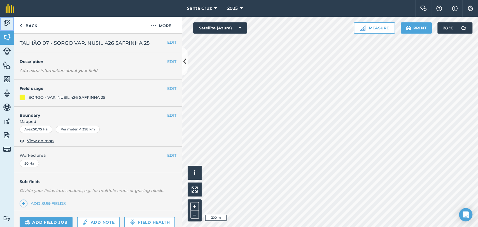
click at [4, 24] on img at bounding box center [7, 23] width 8 height 8
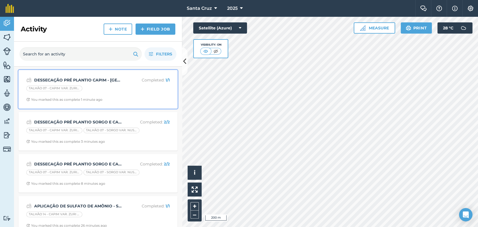
click at [112, 88] on div "TALHÃO 07 - CAPIM VAR. ZURI SAFRINHA 25" at bounding box center [97, 89] width 143 height 7
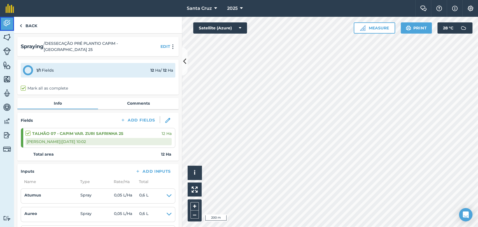
click at [10, 28] on link "Activity" at bounding box center [7, 24] width 14 height 14
